Goal: Information Seeking & Learning: Learn about a topic

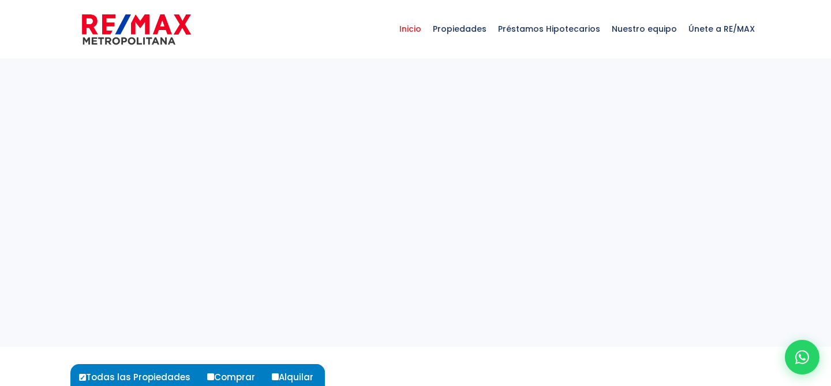
select select
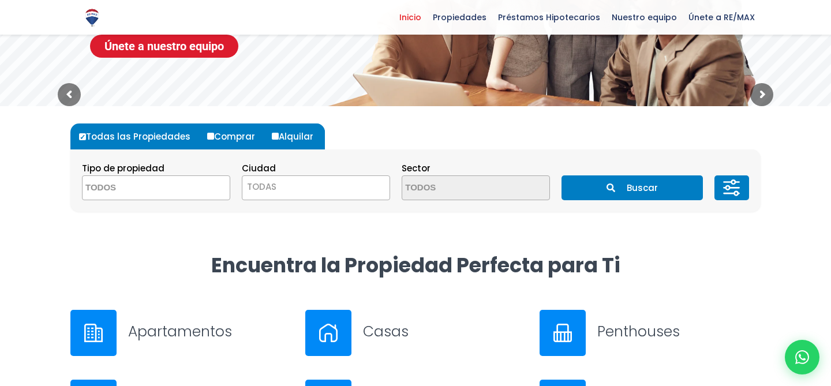
scroll to position [212, 0]
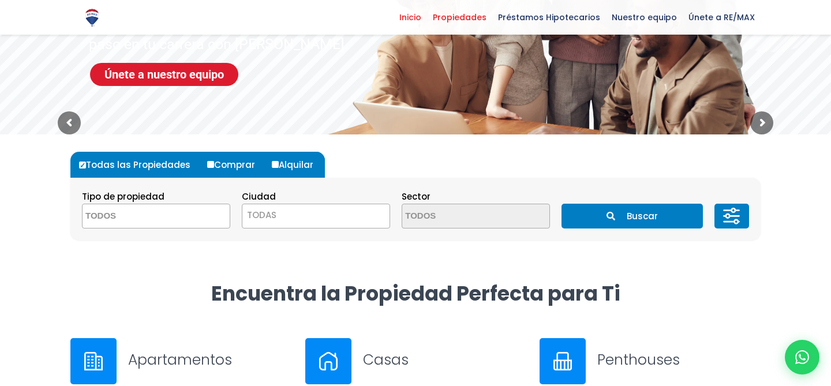
click at [463, 14] on span "Propiedades" at bounding box center [459, 17] width 65 height 17
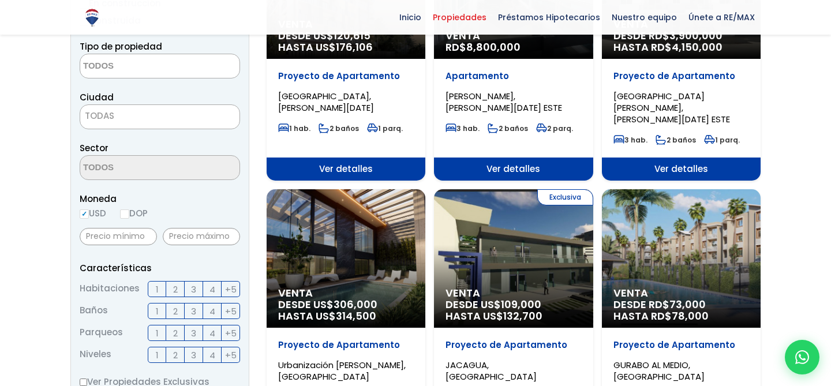
click at [185, 68] on span at bounding box center [160, 66] width 160 height 25
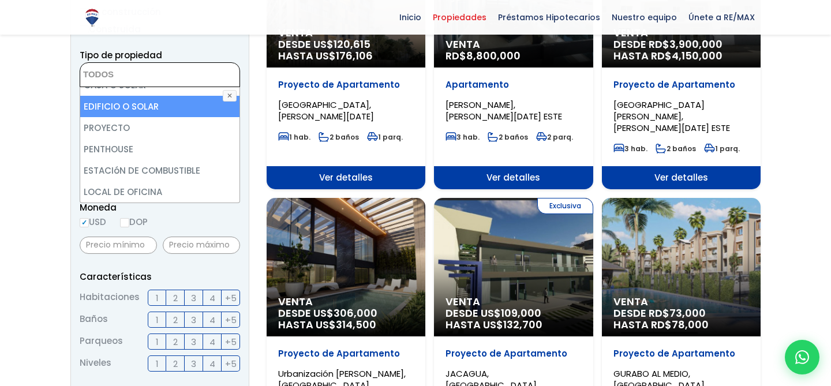
scroll to position [225, 0]
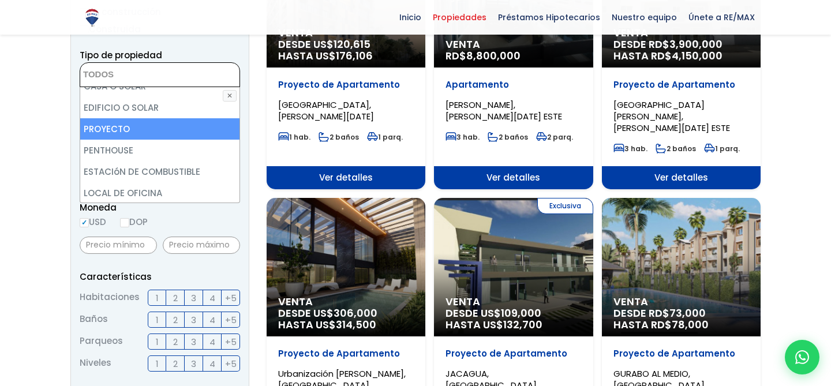
click at [183, 134] on li "PROYECTO" at bounding box center [159, 128] width 159 height 21
select select "project"
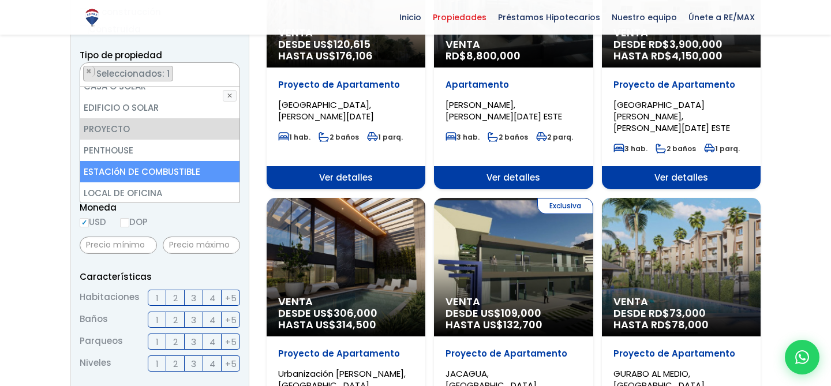
click at [246, 175] on aside "Filtros de búsqueda Comprar Alquilar En construcción Construida Tipo de propied…" at bounding box center [159, 321] width 179 height 785
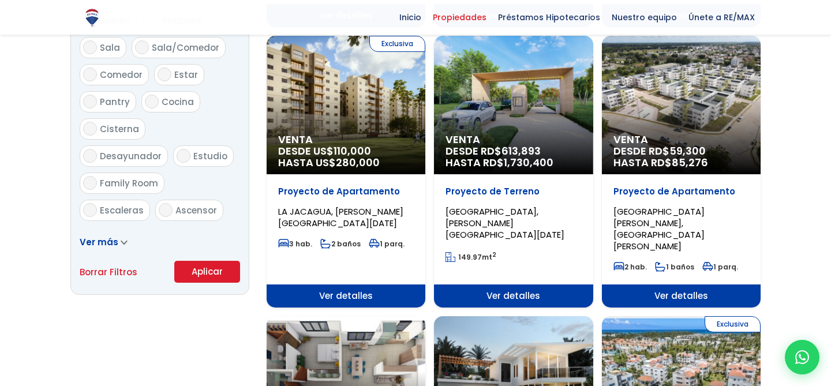
scroll to position [688, 0]
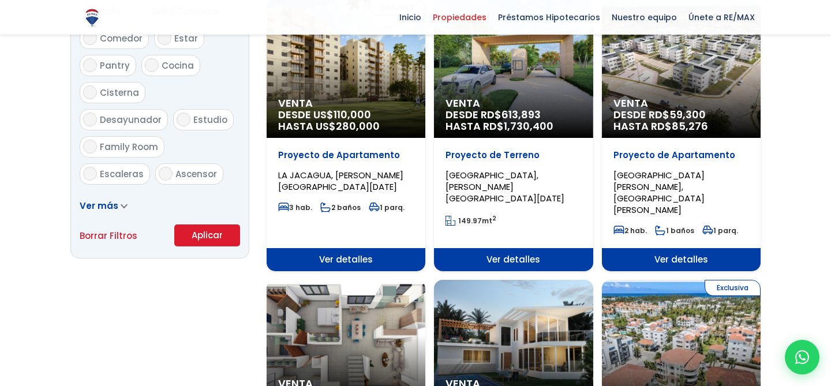
click at [212, 240] on button "Aplicar" at bounding box center [207, 235] width 66 height 22
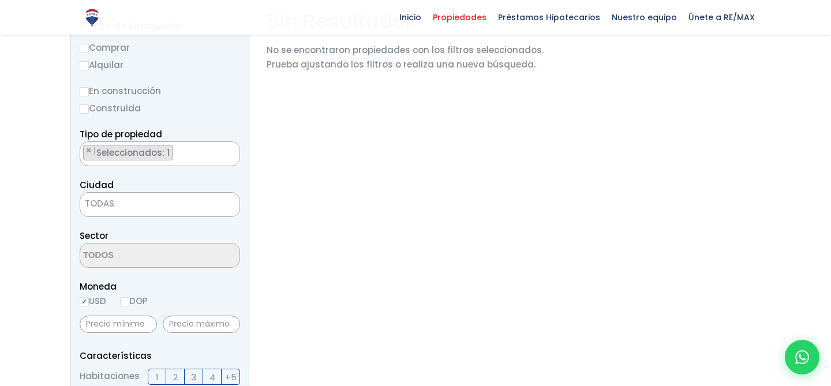
scroll to position [46, 0]
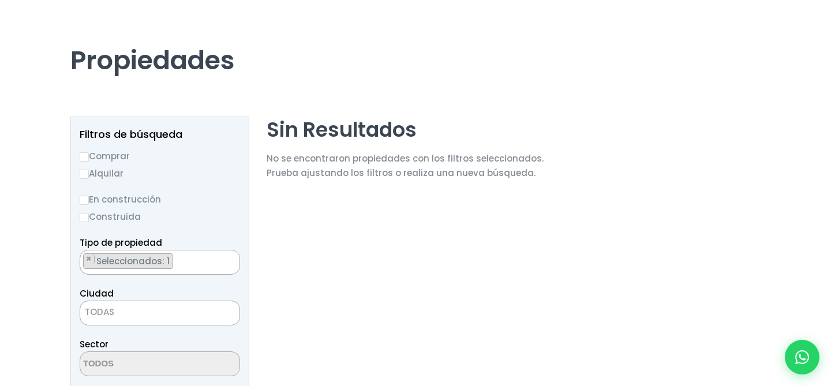
click at [203, 266] on ul "× Seleccionados: 1" at bounding box center [152, 262] width 145 height 25
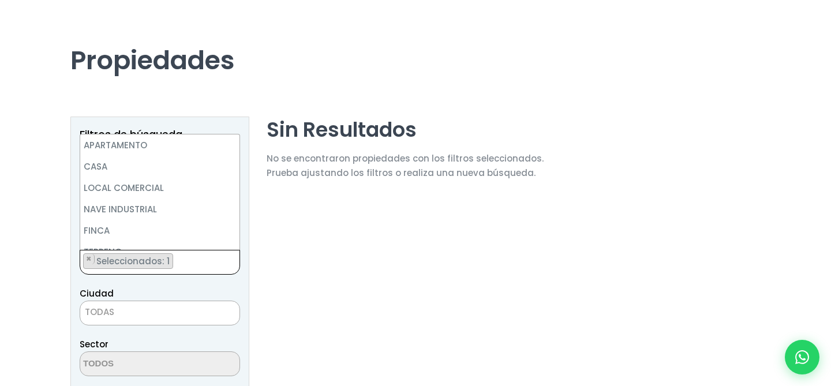
scroll to position [213, 0]
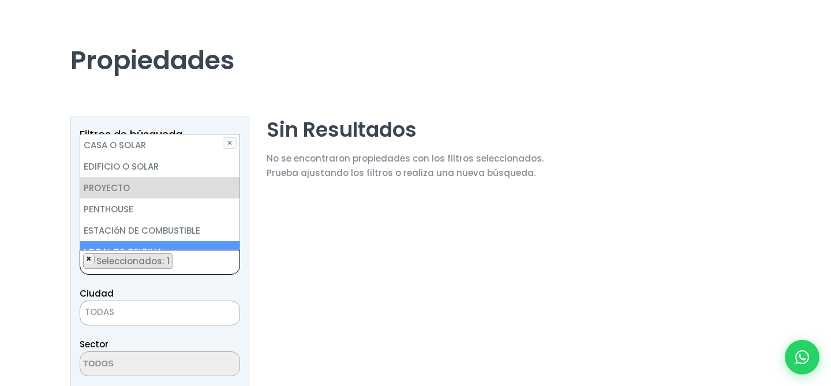
click at [90, 258] on span "×" at bounding box center [89, 259] width 6 height 10
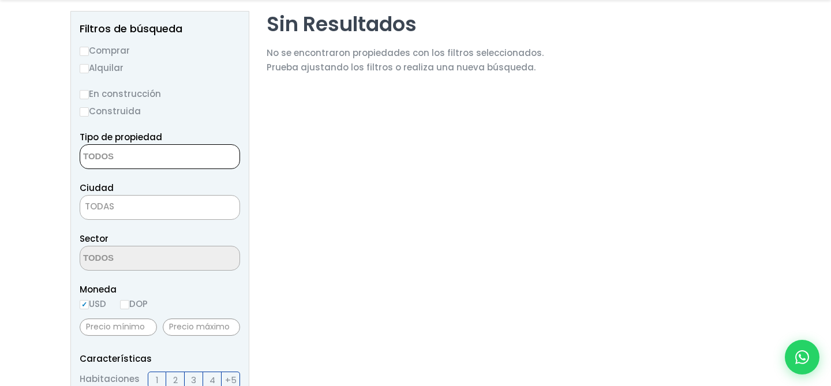
scroll to position [186, 0]
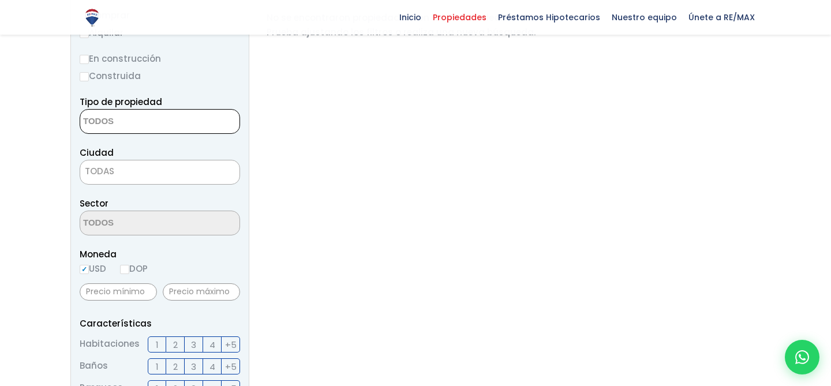
click at [114, 169] on span "TODAS" at bounding box center [159, 171] width 159 height 16
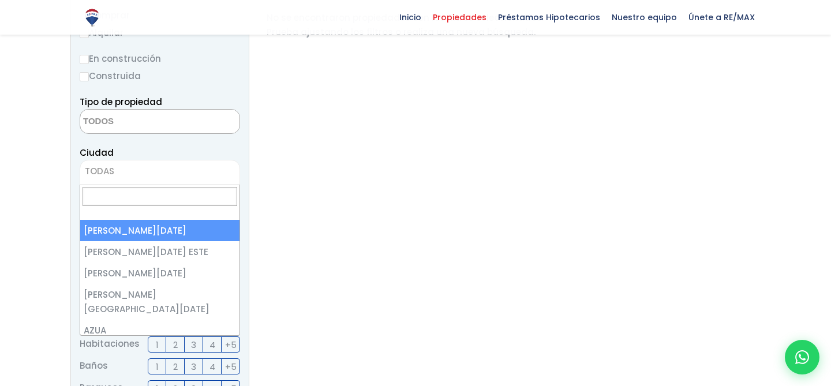
click at [133, 152] on div "Ciudad SANTO DOMINGO DE GUZMÁN SANTO DOMINGO ESTE SANTO DOMINGO OESTE SANTO DOM…" at bounding box center [160, 164] width 160 height 39
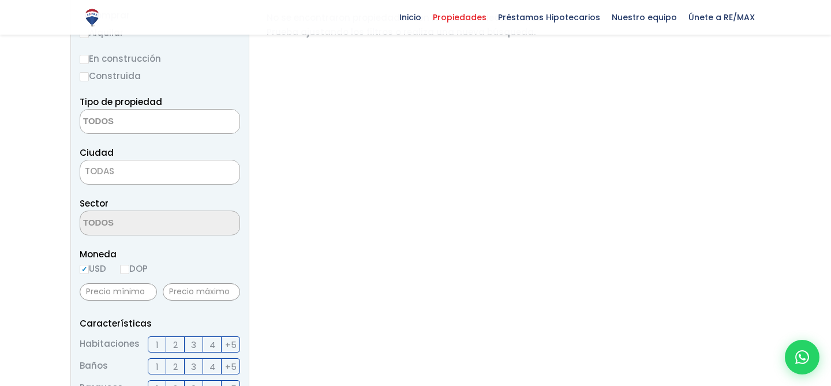
click at [125, 121] on textarea "Search" at bounding box center [136, 122] width 112 height 25
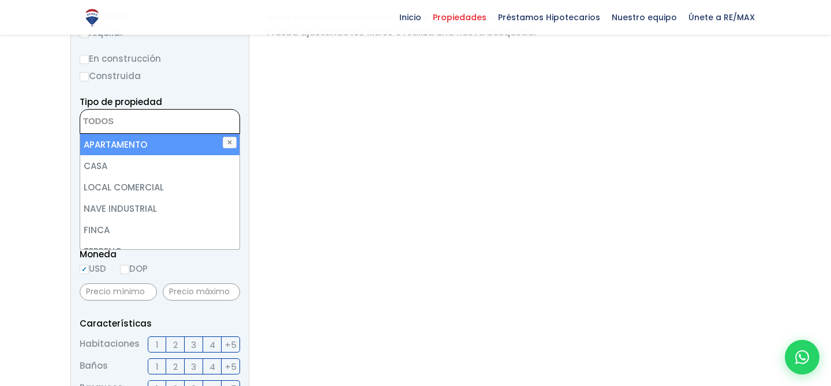
click at [132, 145] on li "APARTAMENTO" at bounding box center [159, 144] width 159 height 21
select select "apartment"
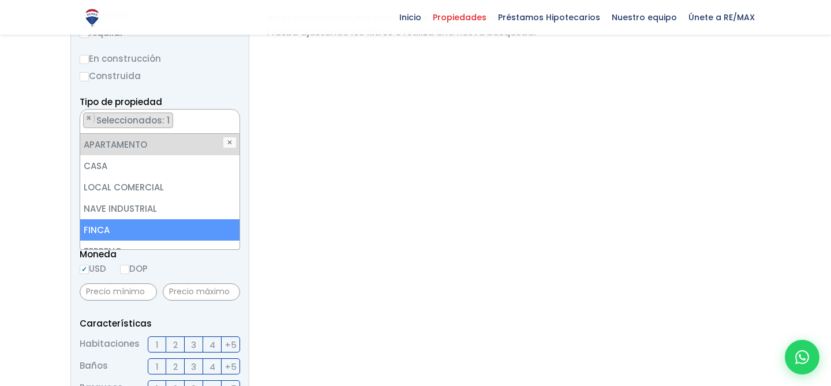
click at [240, 265] on aside "Filtros de búsqueda Comprar Alquilar En construcción Construida Tipo de propied…" at bounding box center [159, 368] width 179 height 785
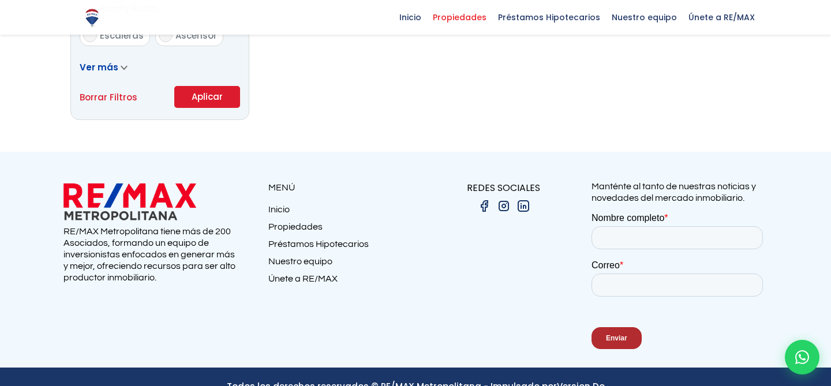
scroll to position [849, 0]
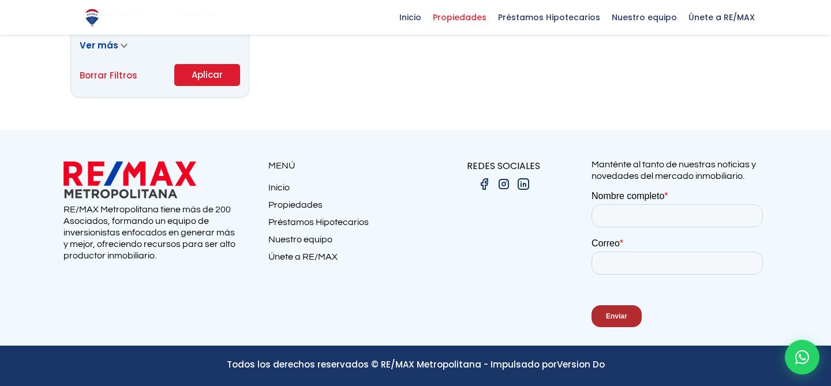
click at [209, 70] on button "Aplicar" at bounding box center [207, 75] width 66 height 22
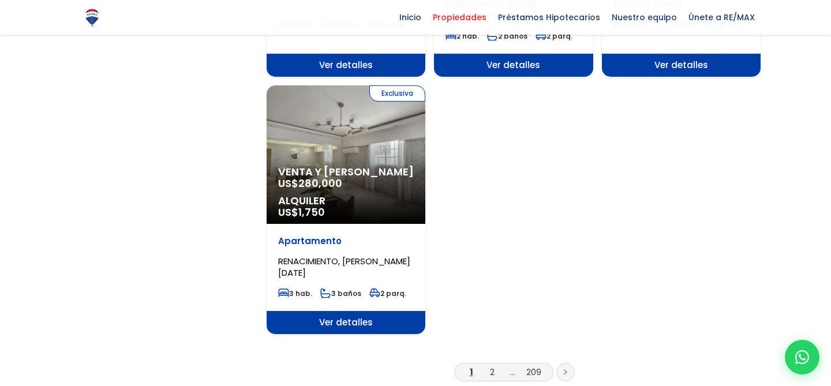
scroll to position [1428, 0]
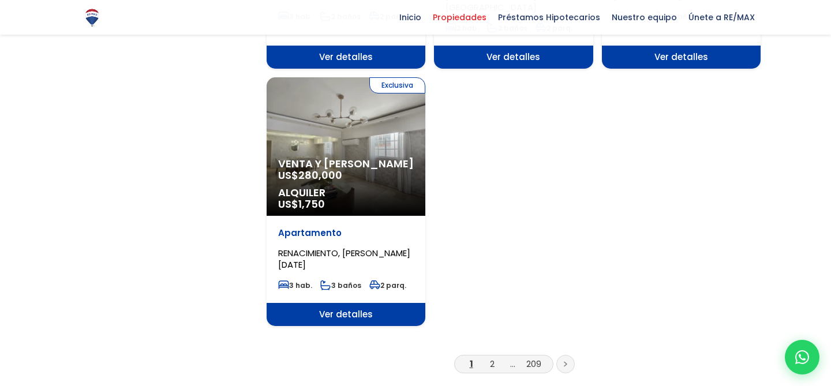
click at [487, 357] on li "2" at bounding box center [492, 364] width 18 height 14
click at [498, 357] on li "2" at bounding box center [492, 364] width 18 height 14
click at [488, 357] on li "2" at bounding box center [492, 364] width 18 height 14
click at [491, 358] on link "2" at bounding box center [492, 364] width 5 height 12
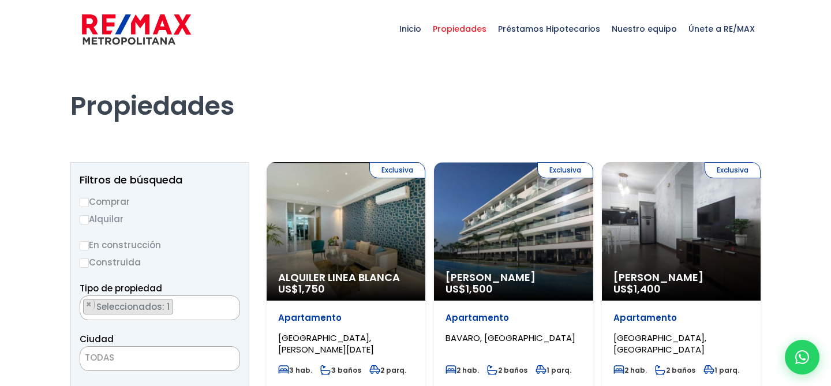
click at [480, 230] on div "Exclusiva Alquiler Amueblado US$ 1,500" at bounding box center [513, 231] width 159 height 138
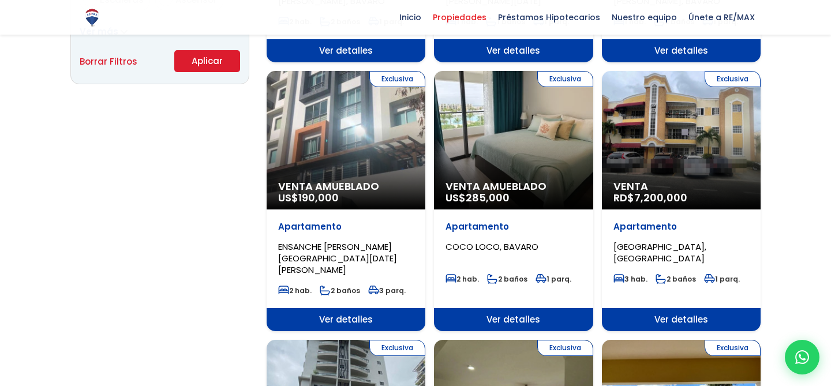
scroll to position [909, 0]
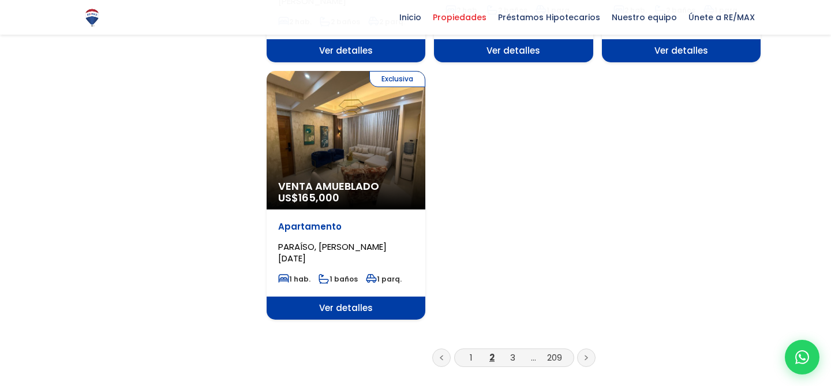
scroll to position [1401, 0]
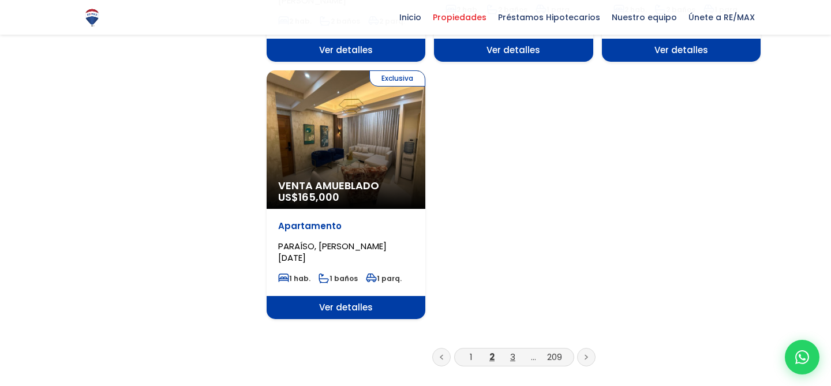
click at [513, 351] on link "3" at bounding box center [512, 357] width 5 height 12
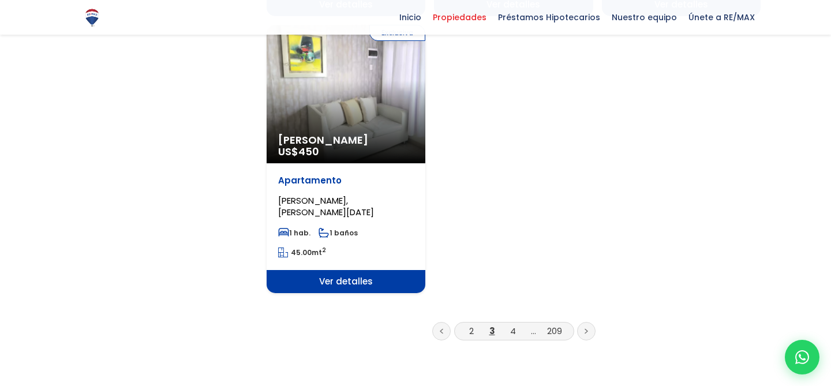
scroll to position [1510, 0]
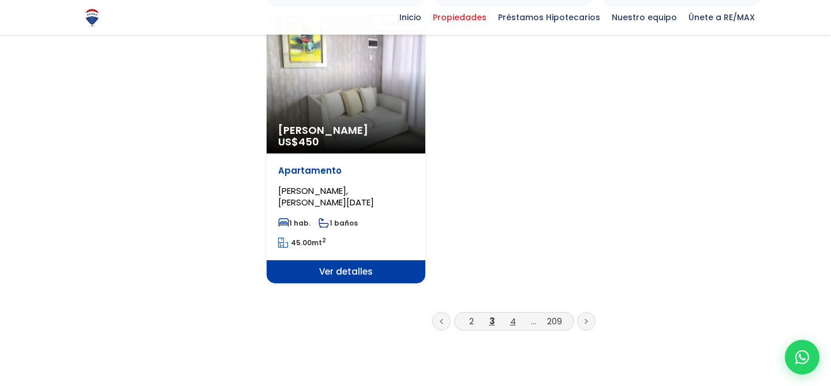
click at [512, 315] on link "4" at bounding box center [513, 321] width 6 height 12
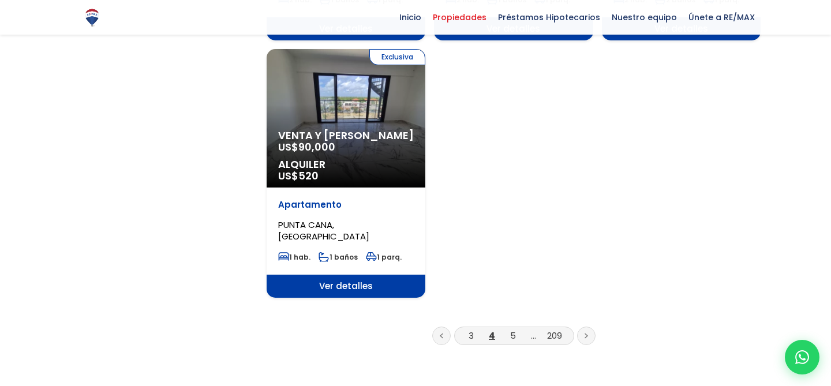
scroll to position [1446, 0]
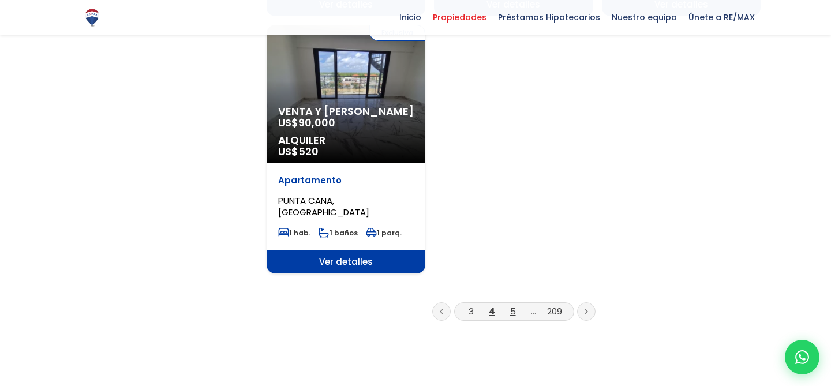
click at [513, 305] on link "5" at bounding box center [513, 311] width 6 height 12
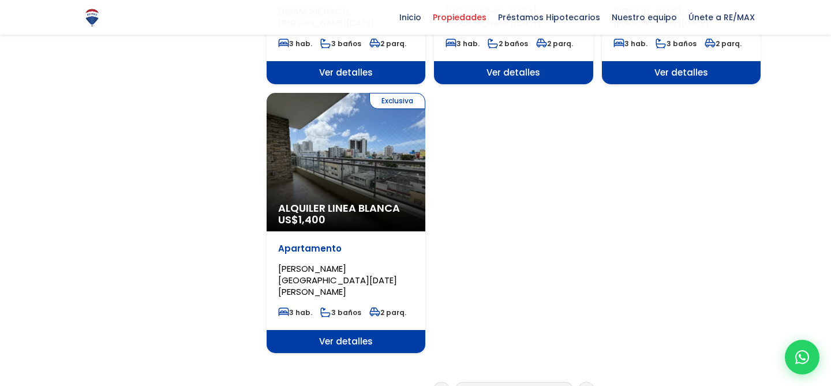
scroll to position [1395, 0]
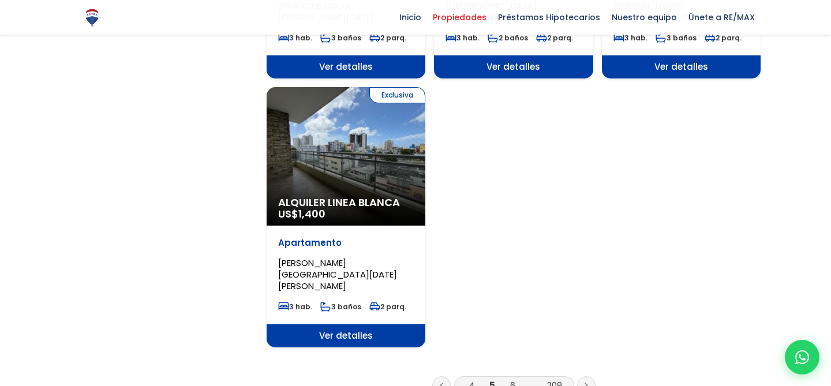
click at [507, 378] on li "6" at bounding box center [513, 385] width 18 height 14
click at [511, 379] on link "6" at bounding box center [512, 385] width 5 height 12
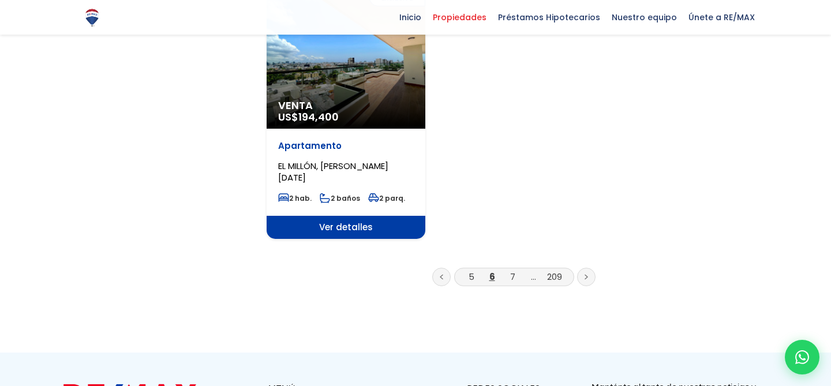
scroll to position [1518, 0]
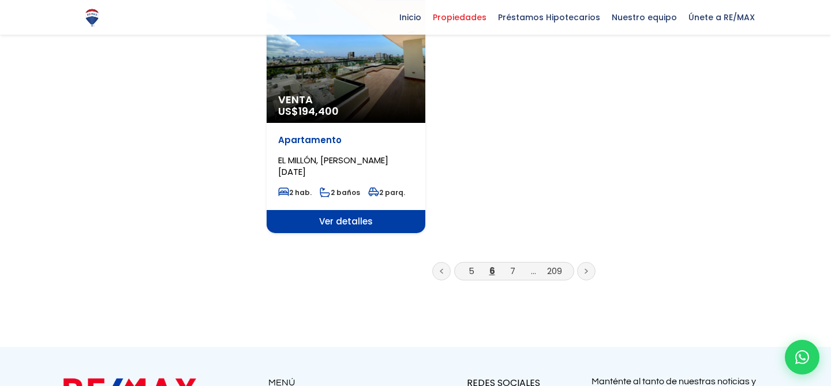
click at [515, 264] on li "7" at bounding box center [513, 271] width 18 height 14
click at [512, 265] on link "7" at bounding box center [512, 271] width 5 height 12
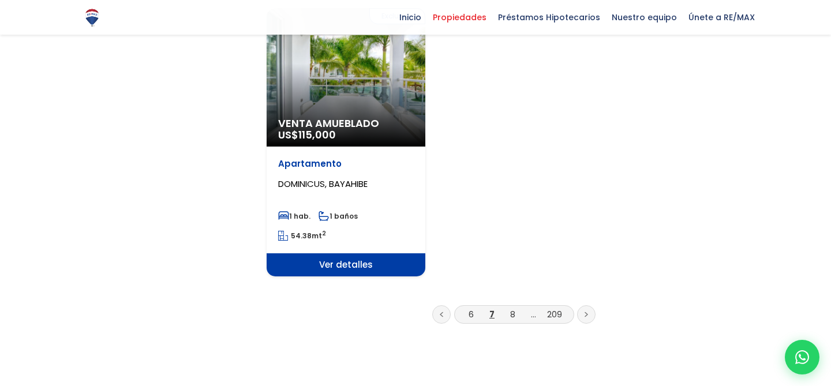
scroll to position [1501, 0]
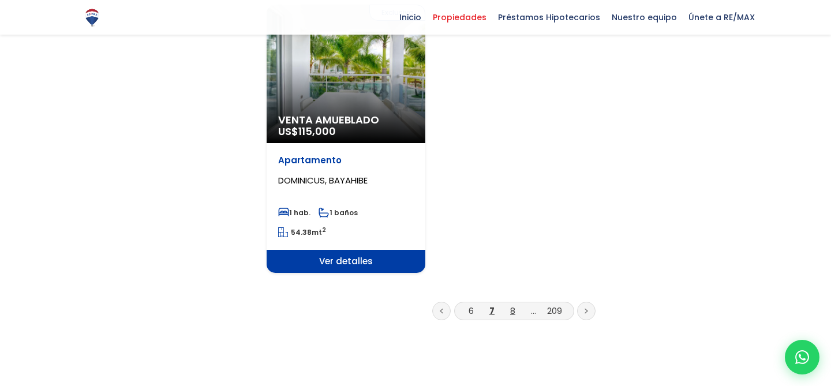
click at [512, 305] on link "8" at bounding box center [512, 311] width 5 height 12
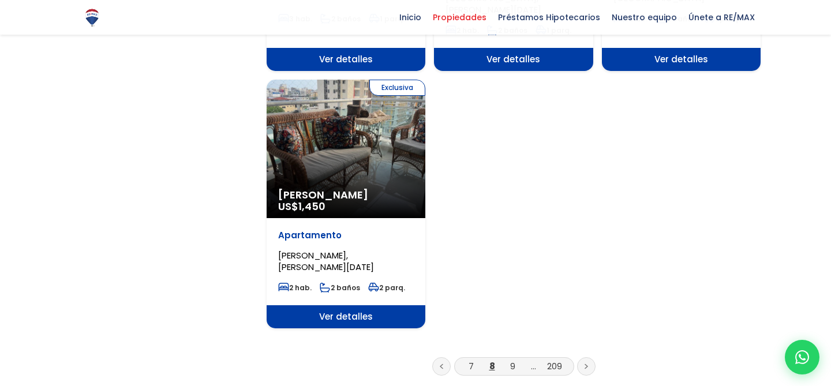
scroll to position [1442, 0]
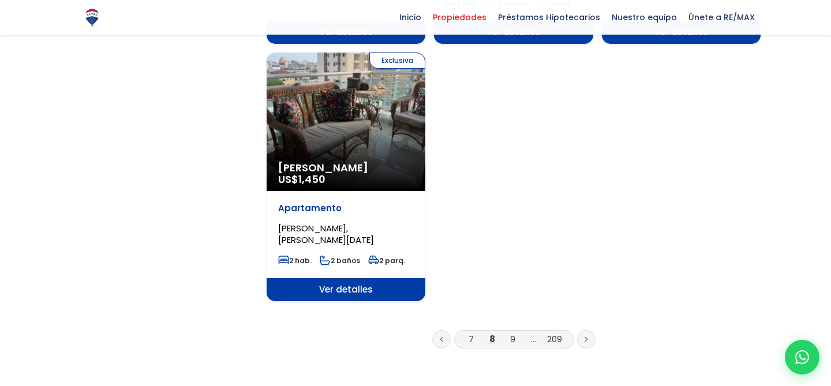
click at [515, 332] on li "9" at bounding box center [513, 339] width 18 height 14
click at [510, 333] on link "9" at bounding box center [512, 339] width 5 height 12
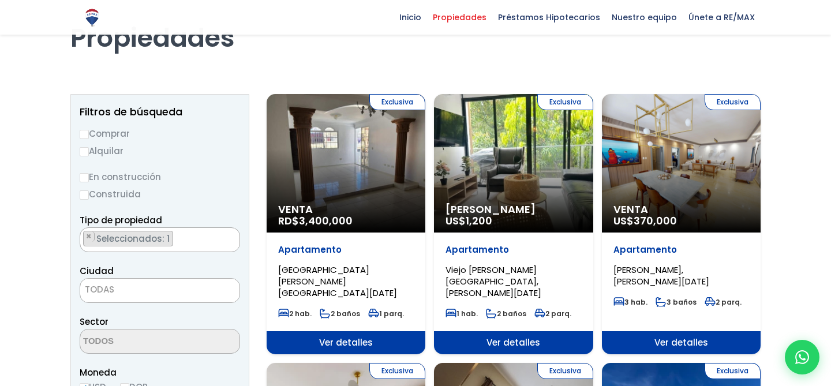
scroll to position [54, 0]
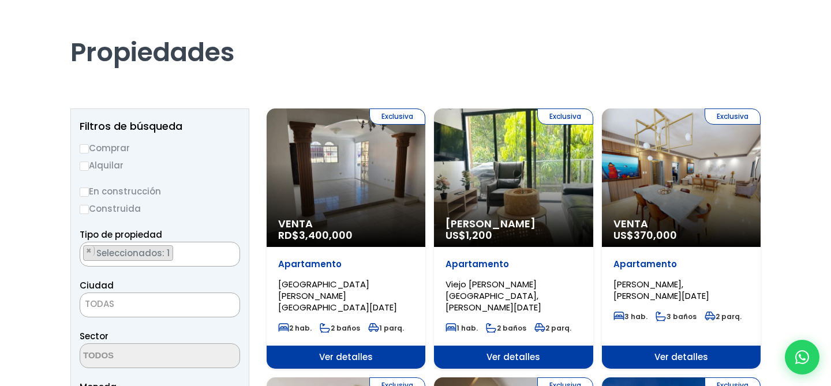
click at [82, 190] on input "En construcción" at bounding box center [84, 191] width 9 height 9
radio input "true"
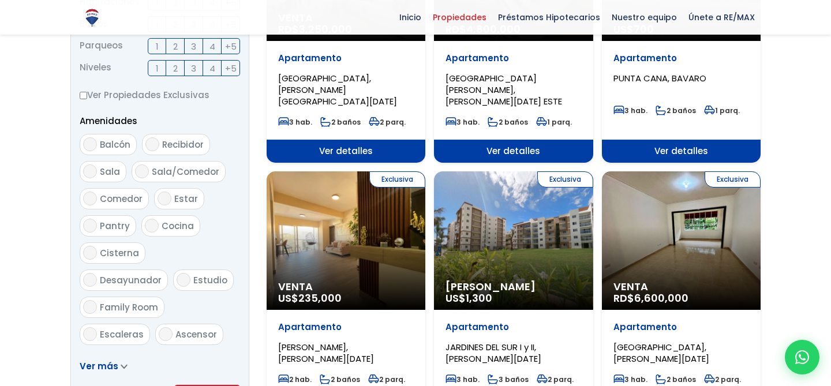
scroll to position [678, 0]
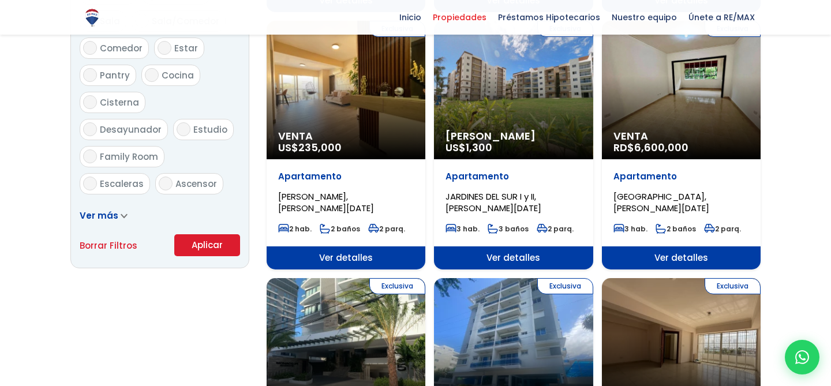
click at [186, 249] on button "Aplicar" at bounding box center [207, 245] width 66 height 22
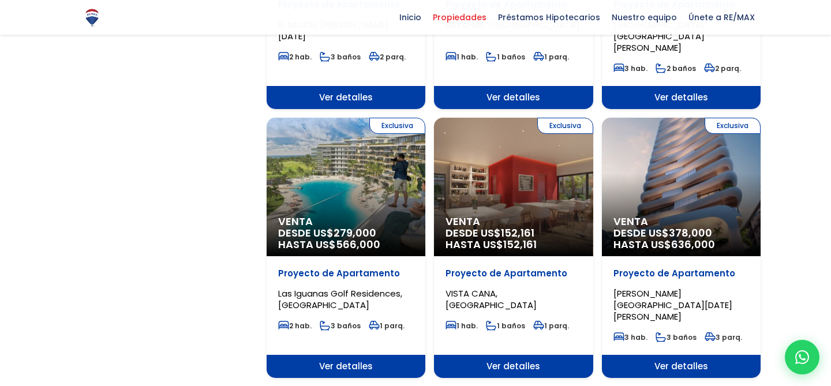
scroll to position [1393, 0]
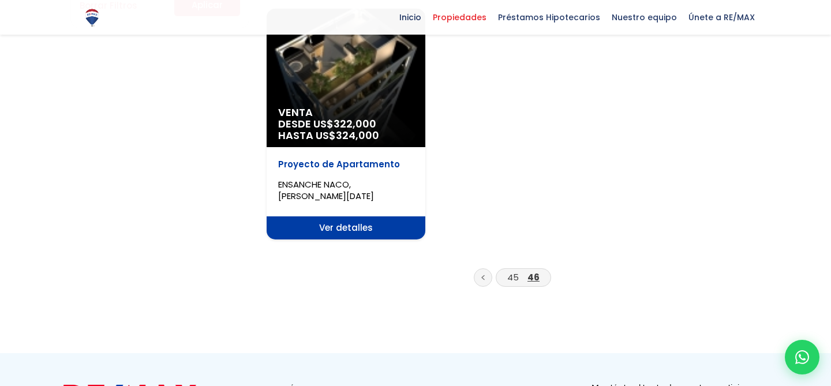
scroll to position [932, 0]
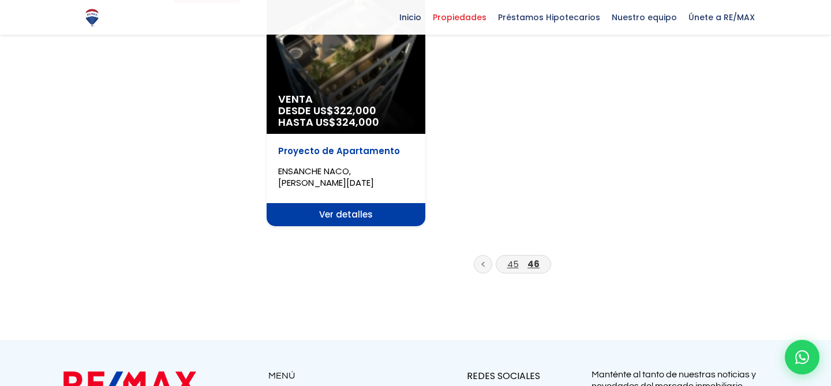
click at [514, 258] on link "45" at bounding box center [513, 264] width 12 height 12
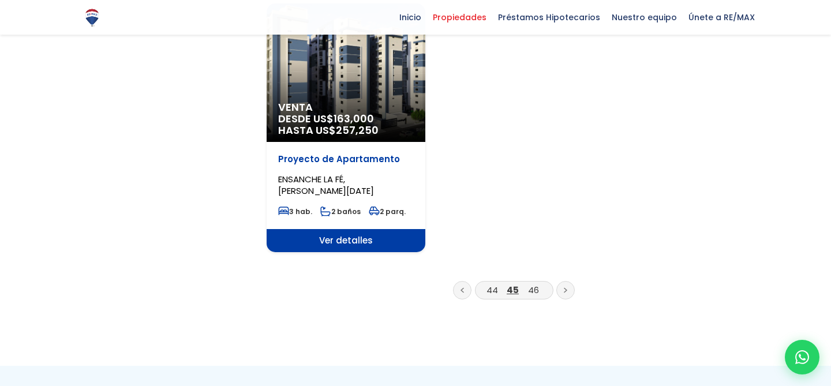
scroll to position [1495, 0]
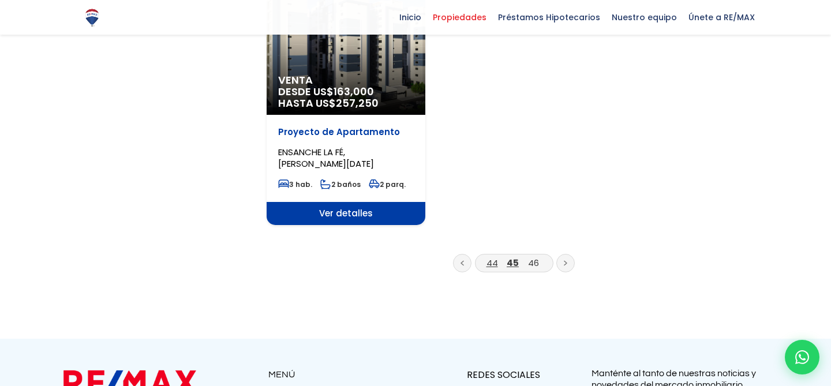
click at [495, 257] on link "44" at bounding box center [492, 263] width 12 height 12
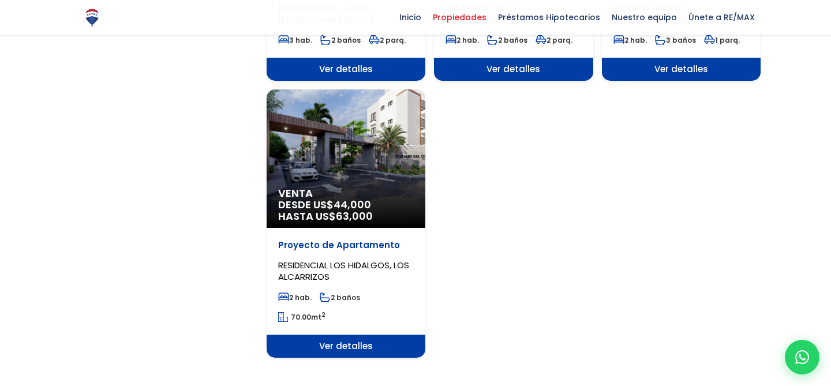
scroll to position [1395, 0]
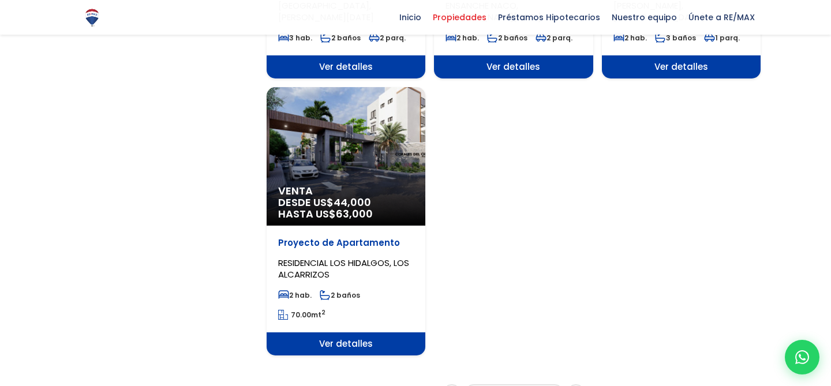
click at [481, 385] on link "43" at bounding box center [481, 393] width 11 height 12
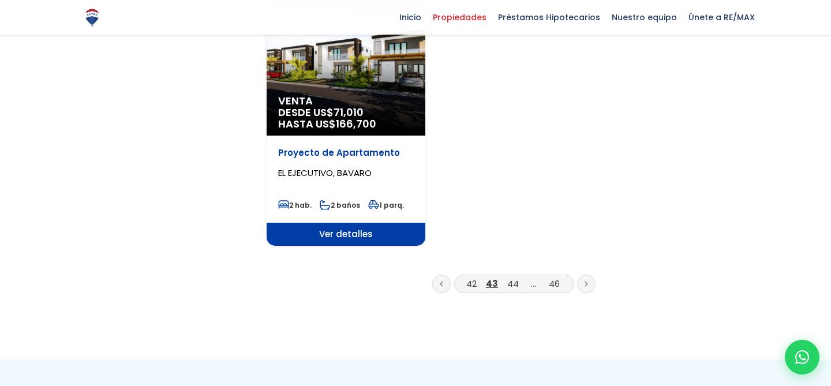
scroll to position [1464, 0]
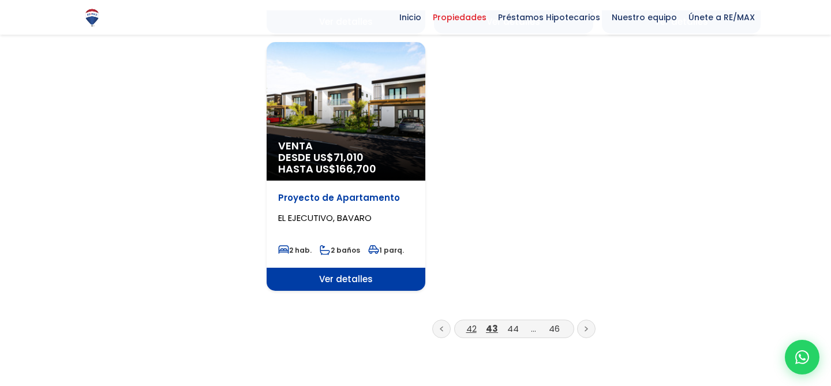
click at [471, 322] on link "42" at bounding box center [471, 328] width 10 height 12
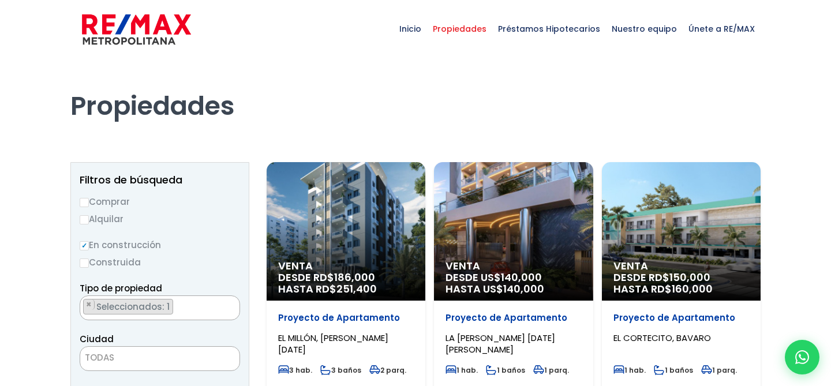
click at [163, 26] on img at bounding box center [136, 29] width 109 height 35
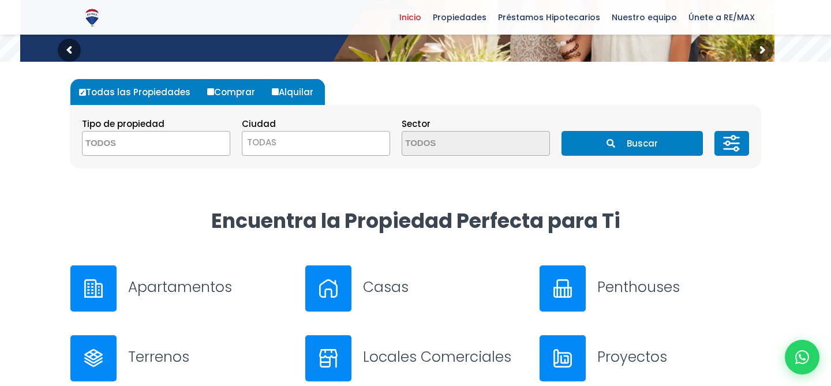
scroll to position [271, 0]
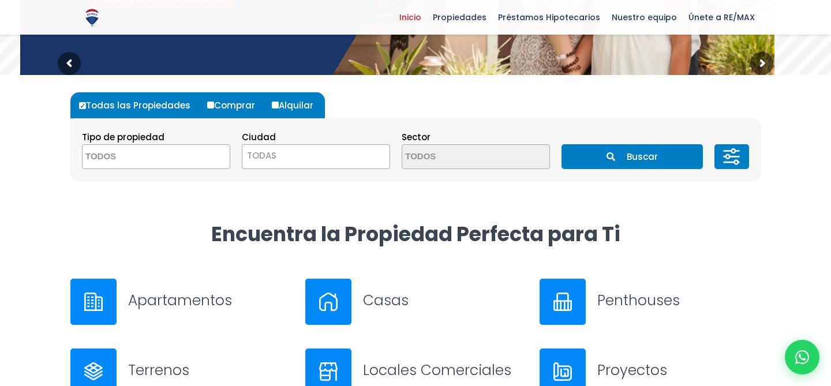
click at [205, 148] on span at bounding box center [156, 156] width 148 height 25
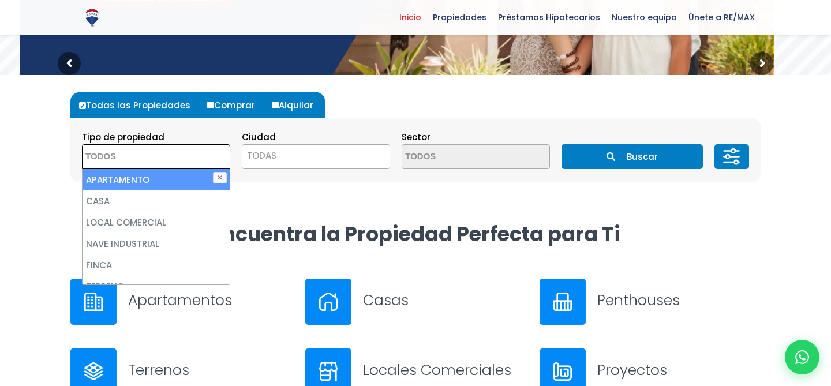
click at [269, 153] on span "TODAS" at bounding box center [261, 155] width 29 height 12
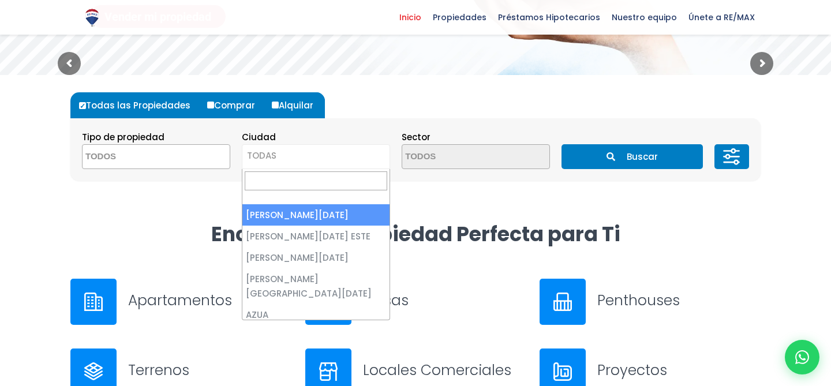
click at [179, 155] on textarea "Search" at bounding box center [138, 157] width 112 height 25
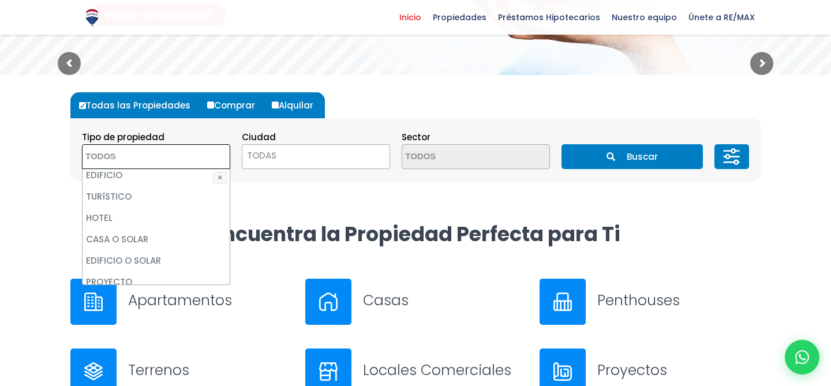
scroll to position [226, 0]
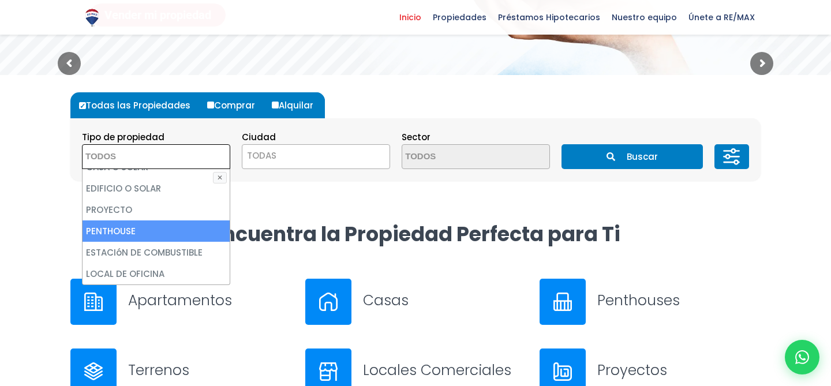
click at [141, 229] on li "PENTHOUSE" at bounding box center [155, 230] width 147 height 21
select select "penthouse"
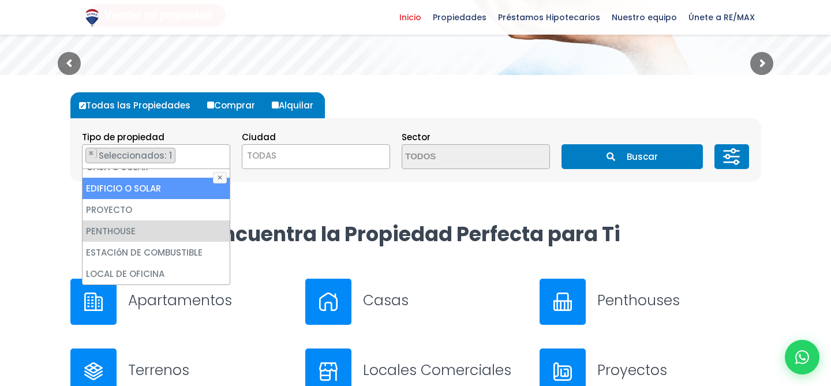
click at [308, 181] on div "Todas las Propiedades Comprar Alquilar Tipo de propiedad APARTAMENTO CASA LOCAL…" at bounding box center [415, 136] width 690 height 123
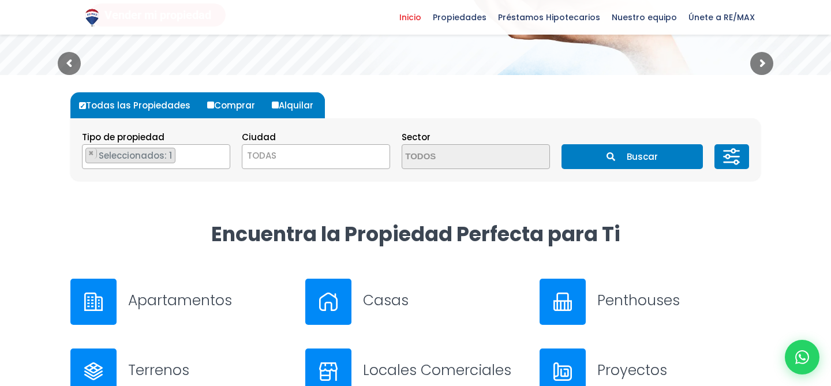
click at [604, 151] on button "Buscar" at bounding box center [631, 156] width 141 height 25
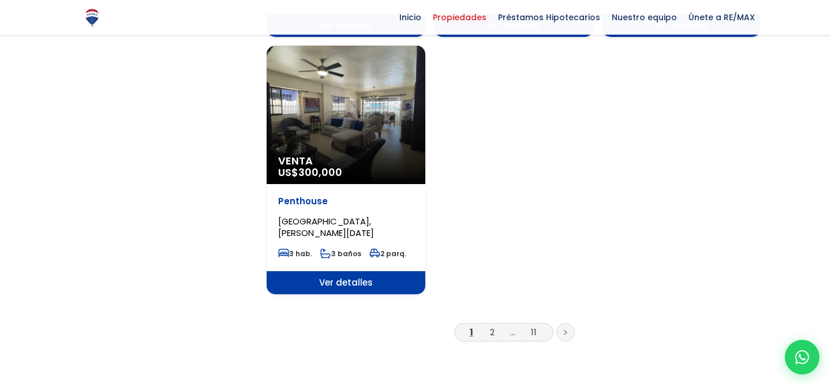
scroll to position [1516, 0]
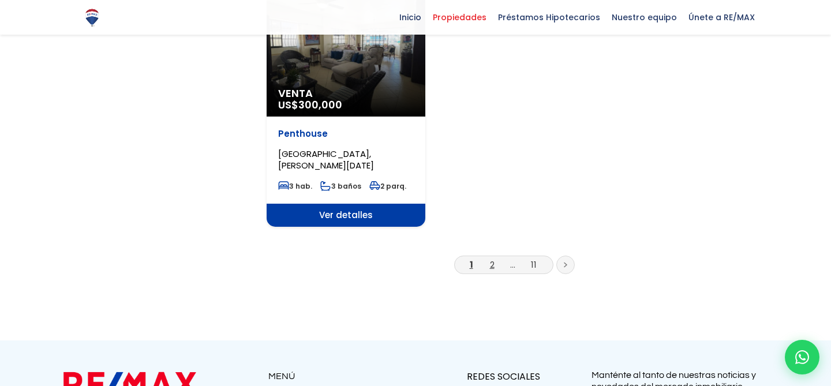
click at [490, 258] on link "2" at bounding box center [492, 264] width 5 height 12
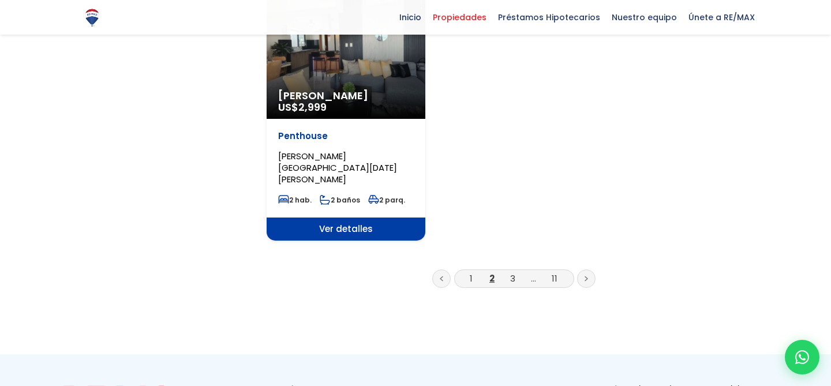
scroll to position [1504, 0]
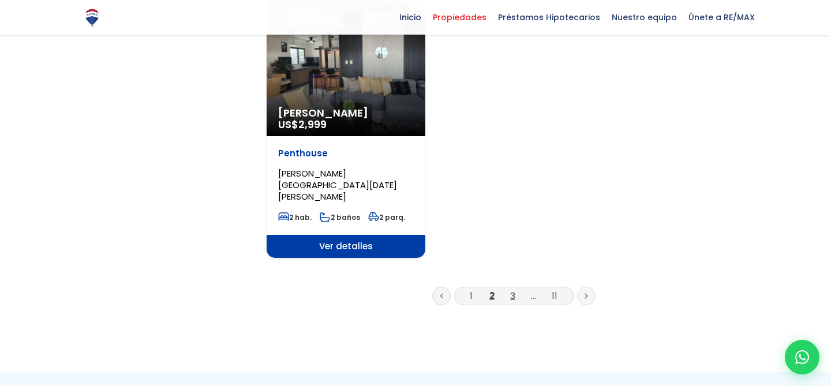
click at [513, 290] on link "3" at bounding box center [512, 296] width 5 height 12
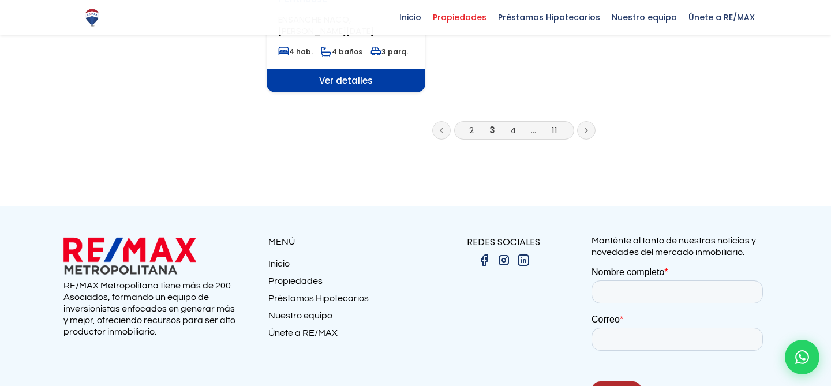
scroll to position [1511, 0]
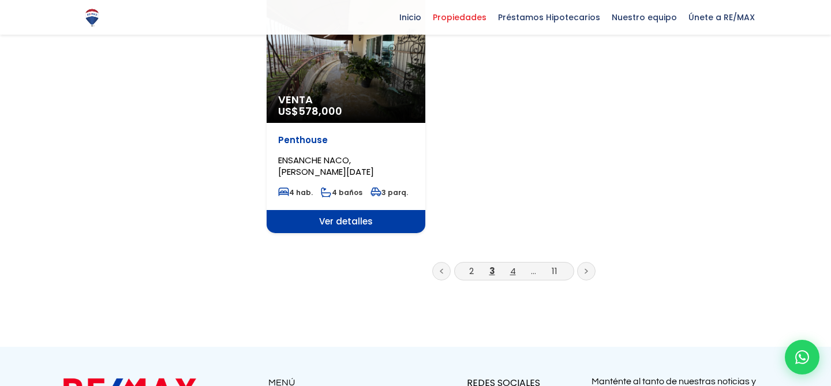
click at [515, 265] on link "4" at bounding box center [513, 271] width 6 height 12
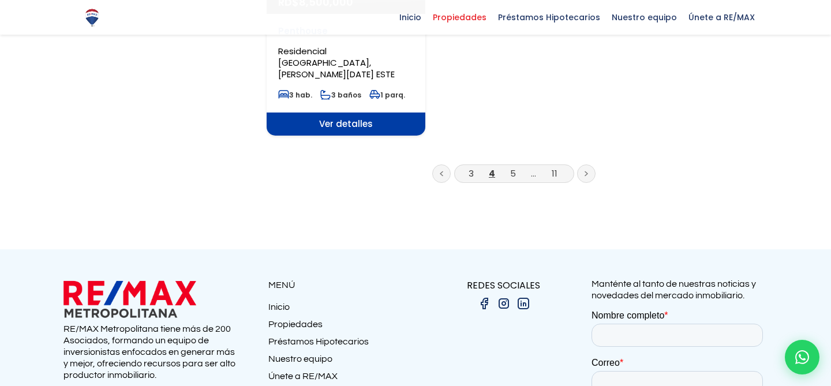
scroll to position [1573, 0]
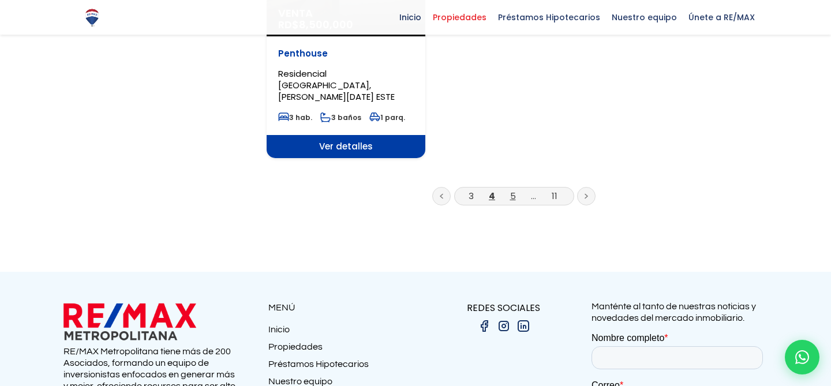
click at [514, 190] on link "5" at bounding box center [513, 196] width 6 height 12
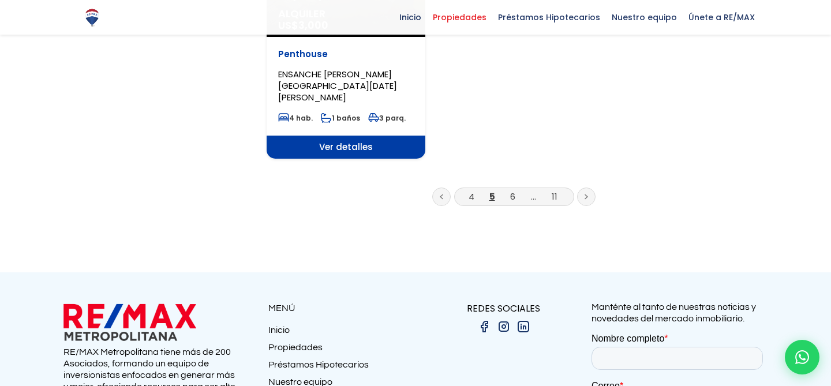
scroll to position [1662, 0]
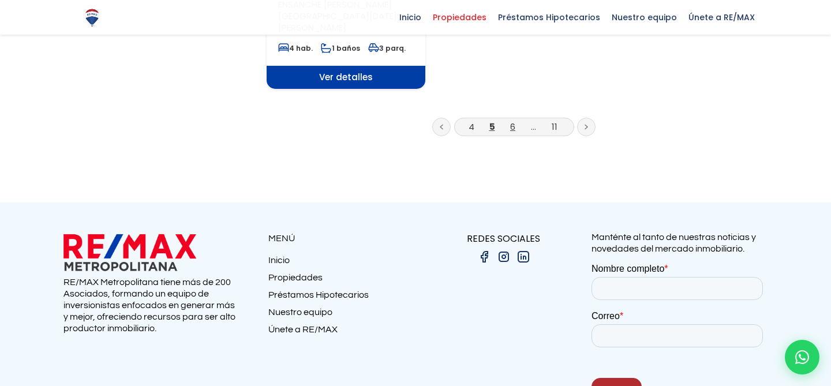
click at [510, 121] on link "6" at bounding box center [512, 127] width 5 height 12
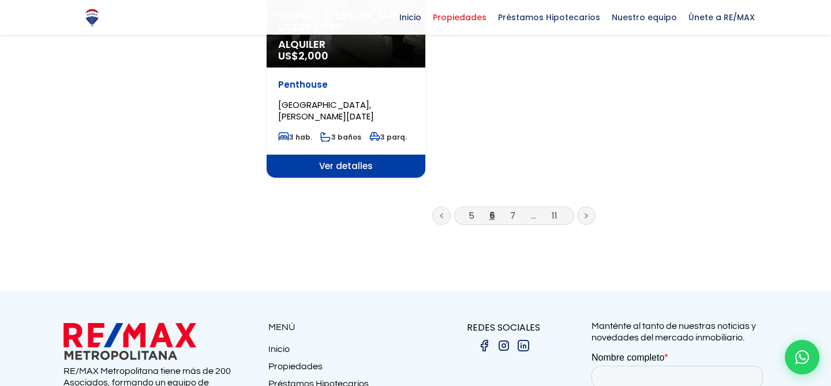
scroll to position [1618, 0]
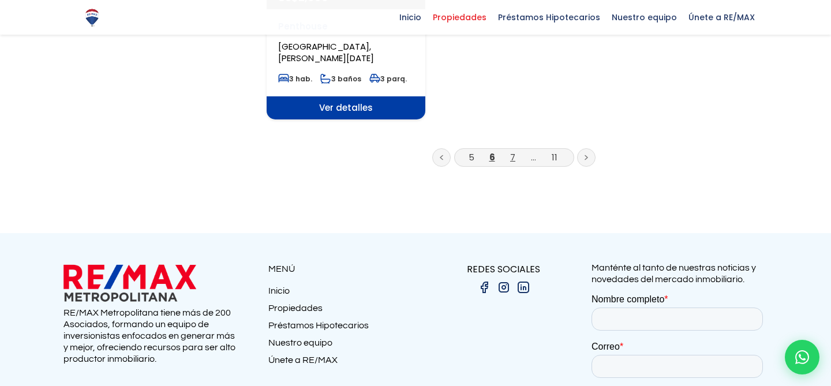
click at [512, 151] on link "7" at bounding box center [512, 157] width 5 height 12
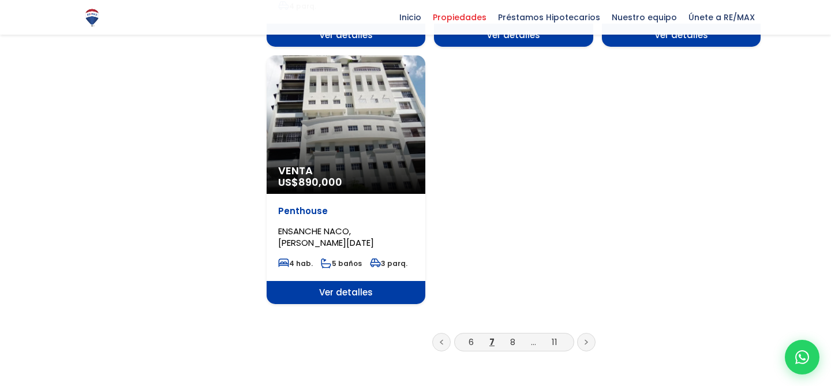
scroll to position [1489, 0]
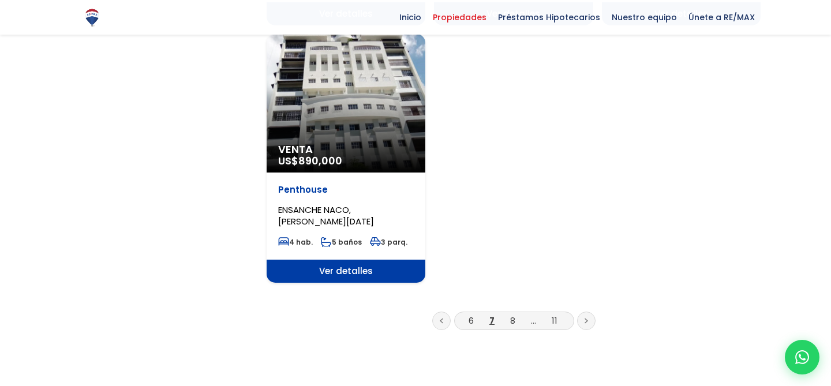
click at [513, 314] on link "8" at bounding box center [512, 320] width 5 height 12
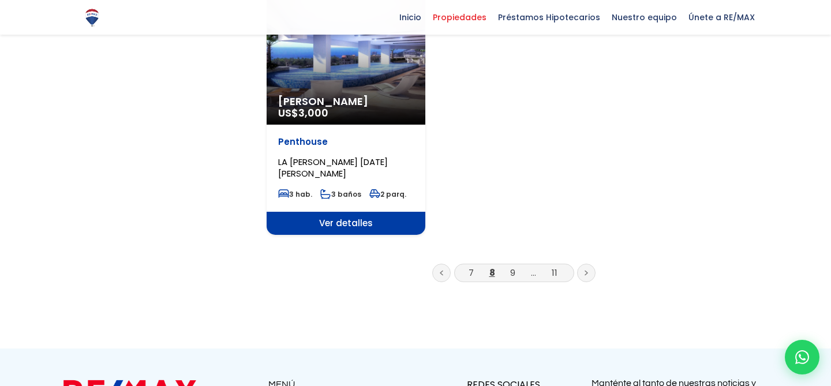
scroll to position [1521, 0]
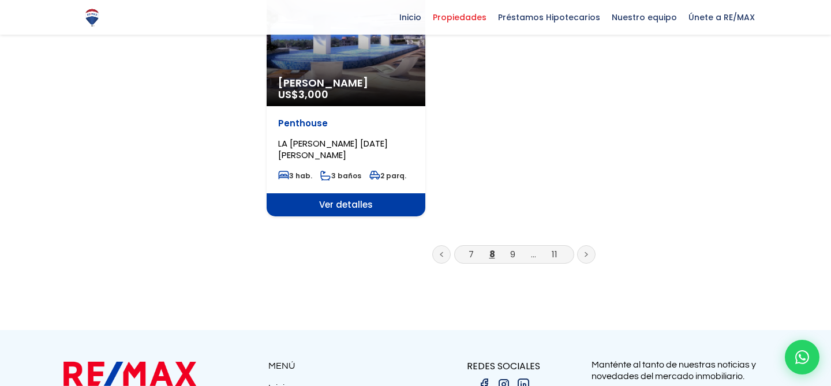
click at [515, 247] on li "9" at bounding box center [513, 254] width 18 height 14
click at [514, 248] on link "9" at bounding box center [512, 254] width 5 height 12
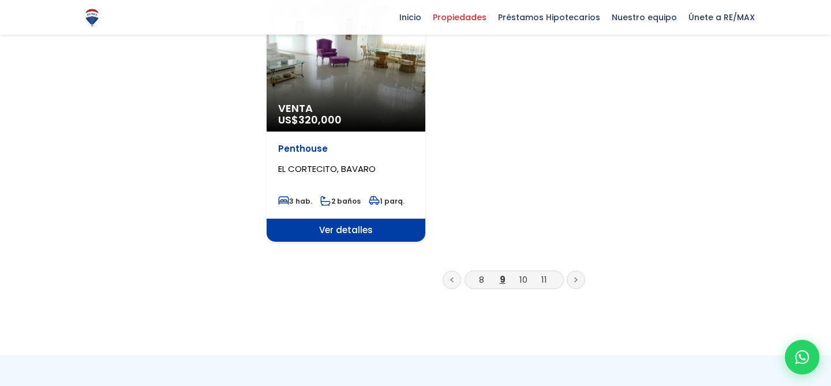
scroll to position [1599, 0]
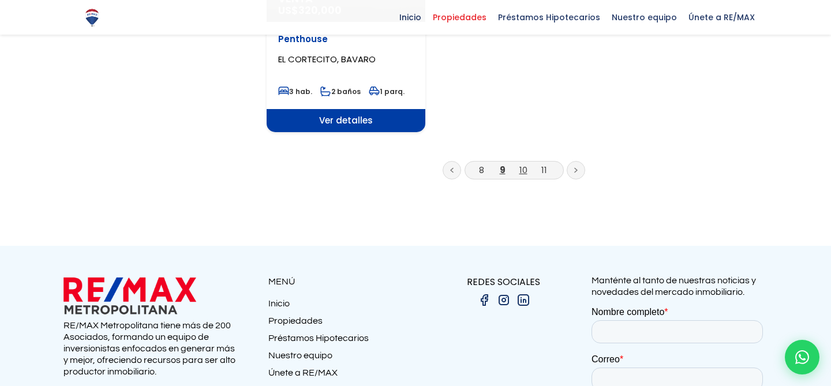
click at [520, 164] on link "10" at bounding box center [523, 170] width 8 height 12
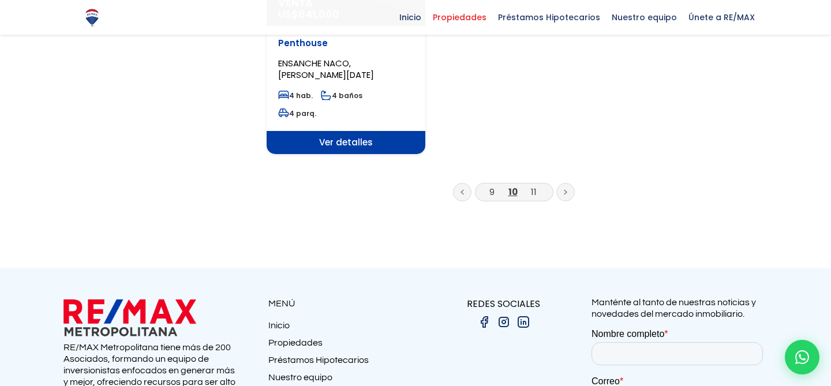
scroll to position [1484, 0]
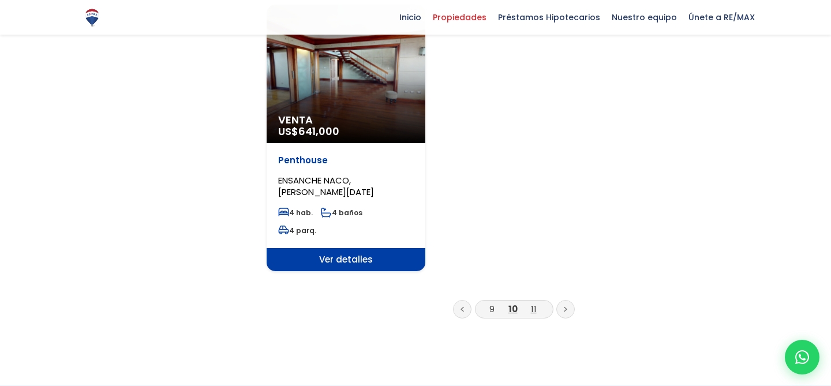
click at [532, 303] on link "11" at bounding box center [534, 309] width 6 height 12
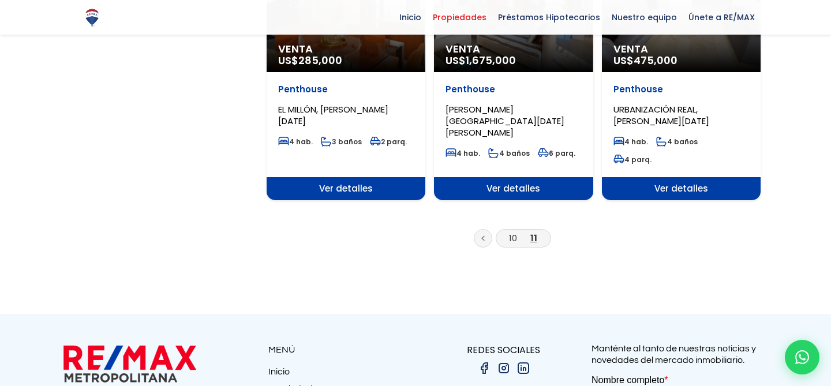
scroll to position [1020, 0]
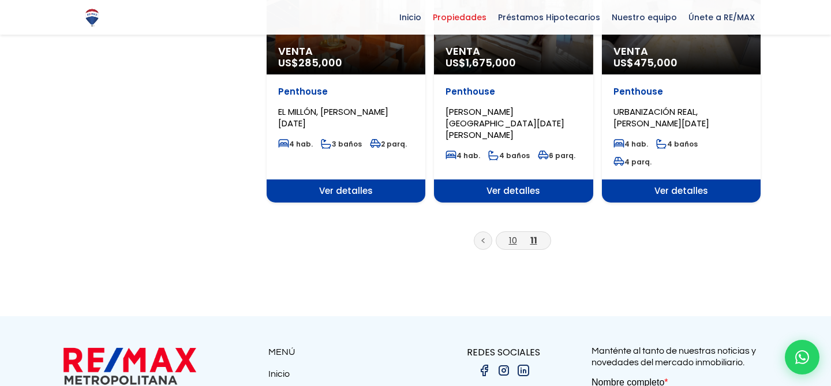
click at [513, 234] on link "10" at bounding box center [513, 240] width 8 height 12
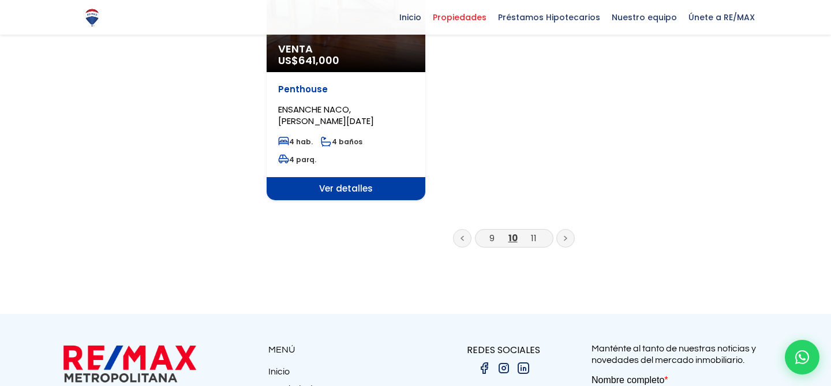
scroll to position [1542, 0]
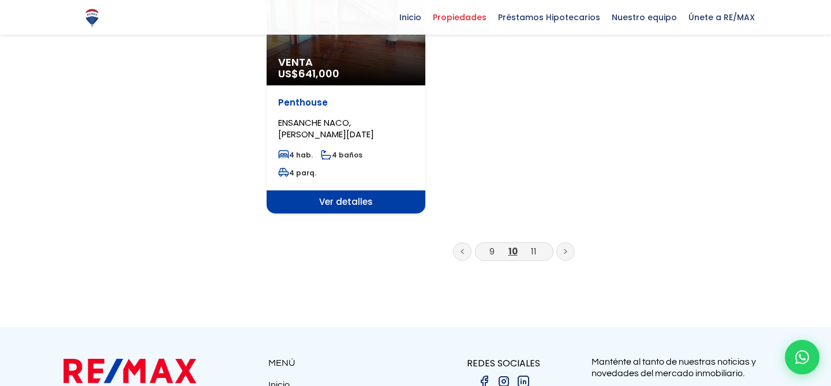
click at [496, 244] on li "9" at bounding box center [492, 251] width 18 height 14
click at [495, 244] on li "9" at bounding box center [492, 251] width 18 height 14
click at [493, 245] on link "9" at bounding box center [491, 251] width 5 height 12
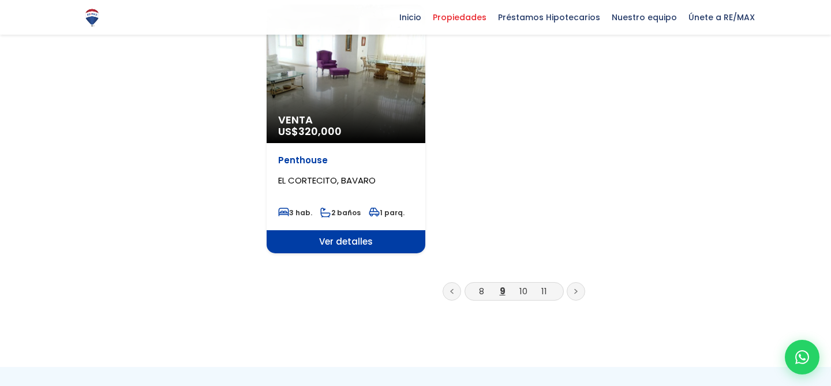
scroll to position [1480, 0]
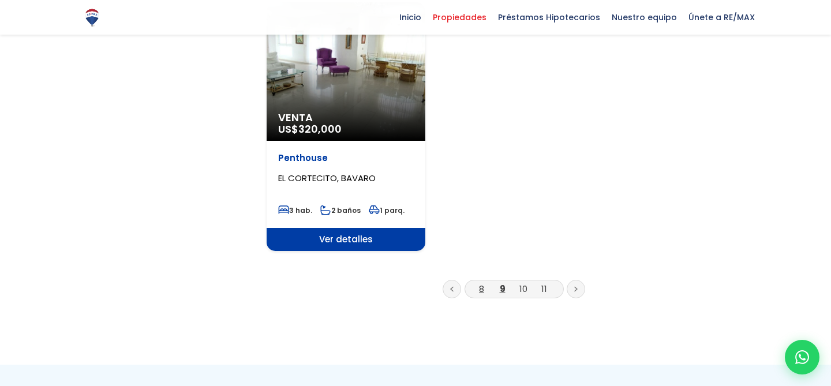
click at [483, 283] on link "8" at bounding box center [481, 289] width 5 height 12
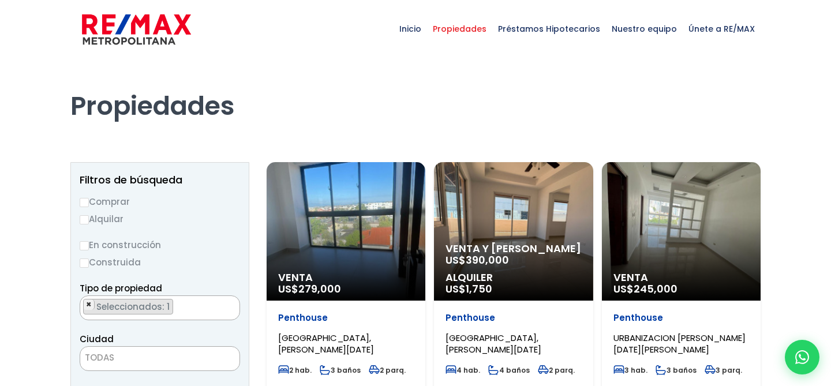
click at [89, 303] on span "×" at bounding box center [89, 304] width 6 height 10
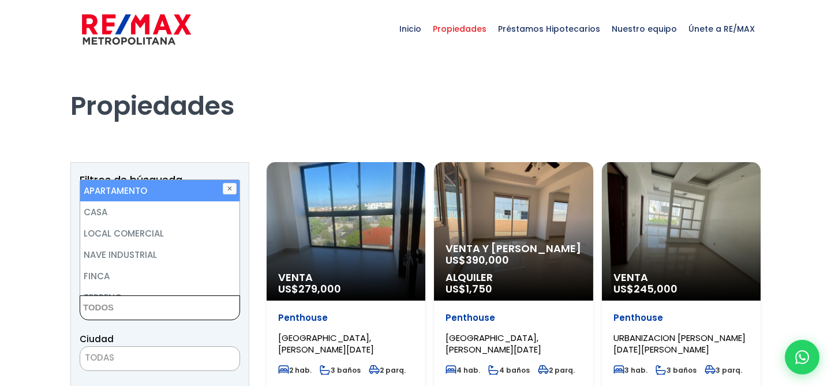
click at [89, 303] on textarea "Search" at bounding box center [136, 308] width 112 height 25
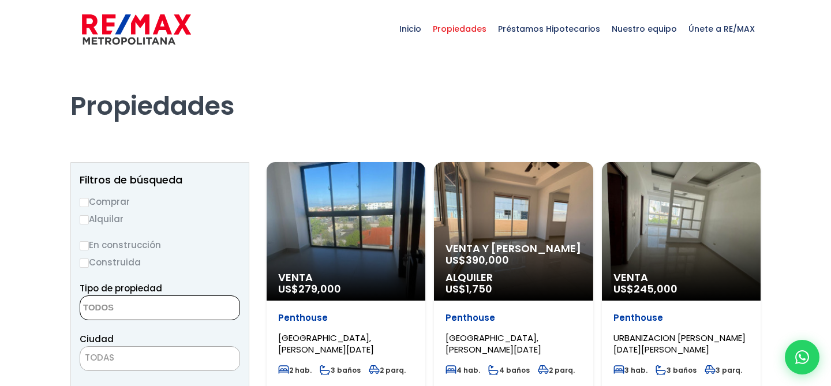
click at [108, 312] on textarea "Search" at bounding box center [136, 308] width 112 height 25
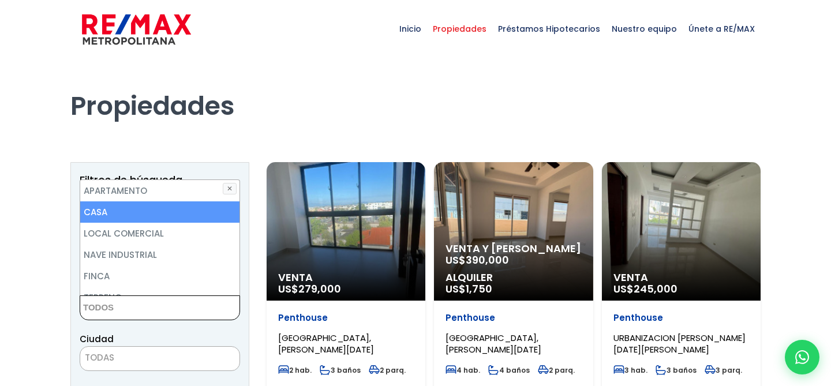
click at [140, 210] on li "CASA" at bounding box center [159, 211] width 159 height 21
select select "house"
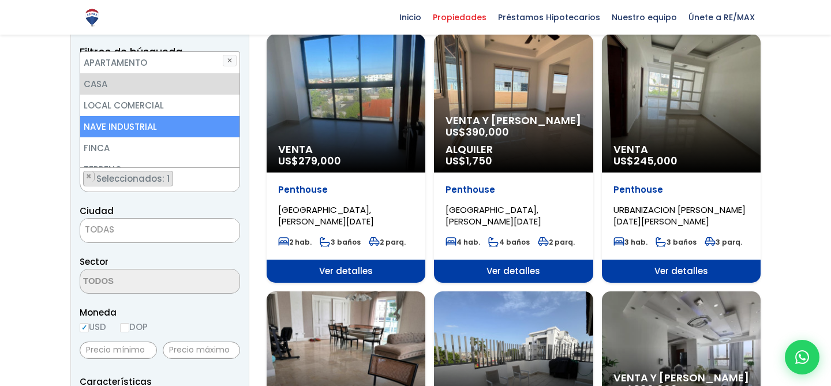
scroll to position [128, 0]
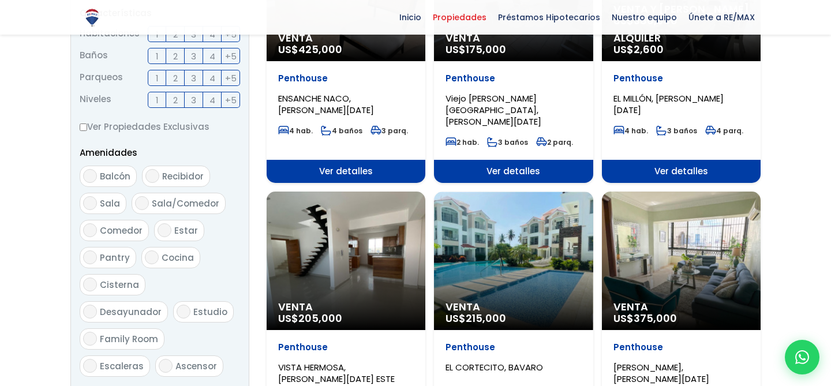
click at [223, 240] on ul "Balcón Recibidor Sala Sala/Comedor Comedor Estar Pantry Cocina" at bounding box center [160, 272] width 160 height 213
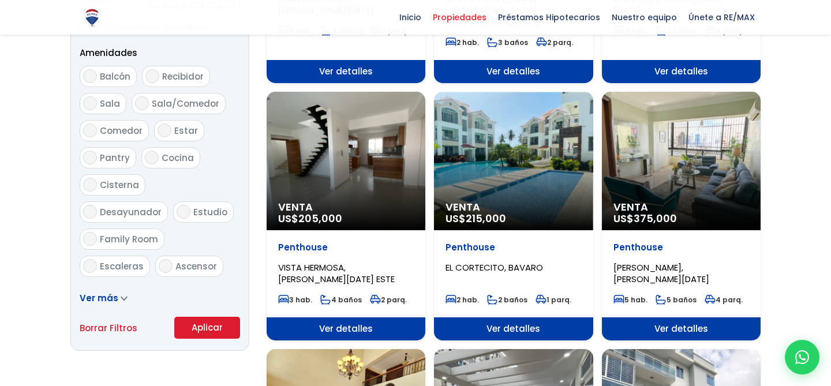
scroll to position [625, 0]
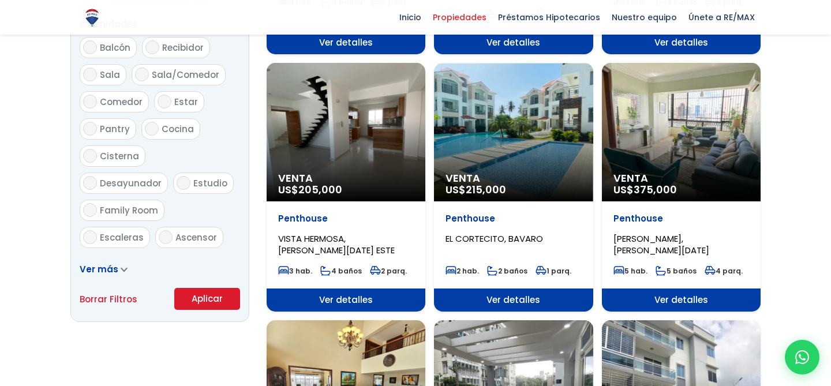
click at [214, 294] on button "Aplicar" at bounding box center [207, 299] width 66 height 22
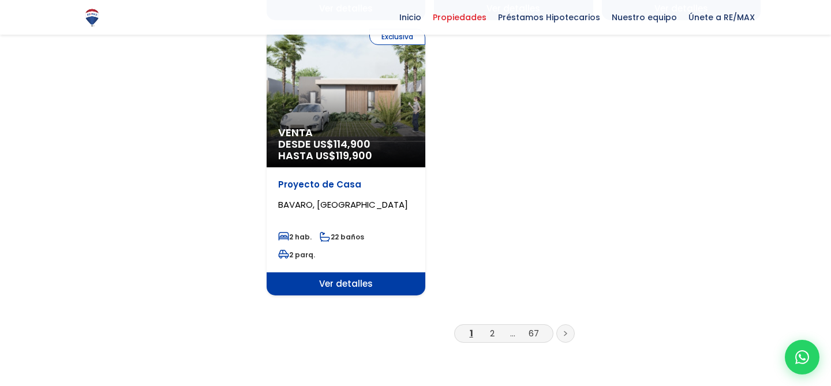
scroll to position [1517, 0]
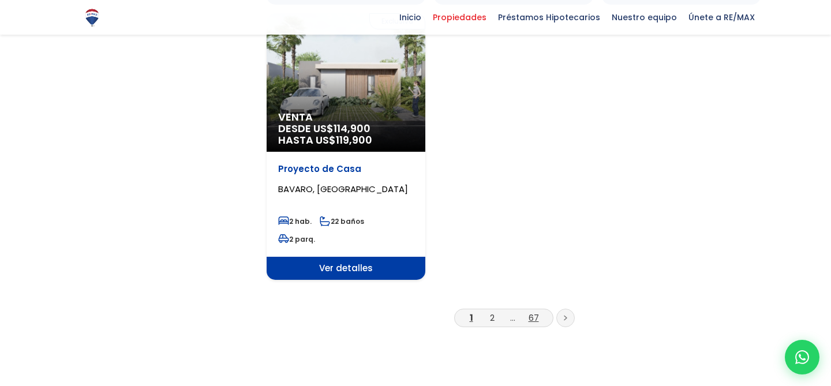
click at [530, 312] on link "67" at bounding box center [533, 318] width 10 height 12
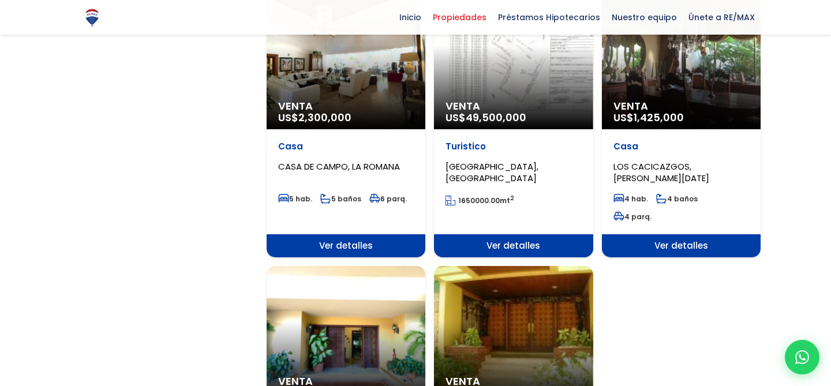
scroll to position [1204, 0]
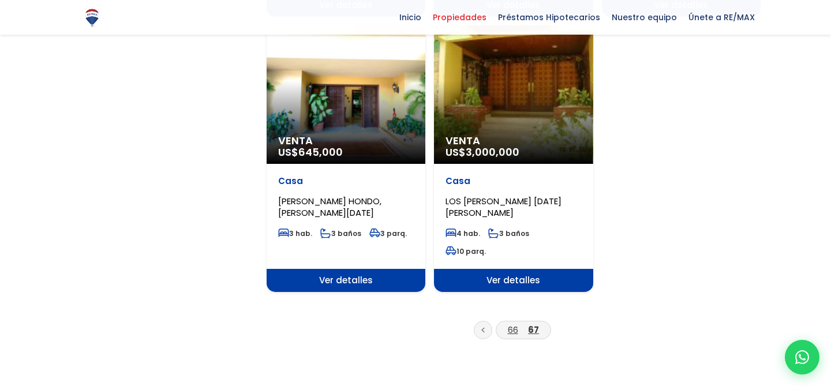
click at [508, 324] on link "66" at bounding box center [513, 330] width 10 height 12
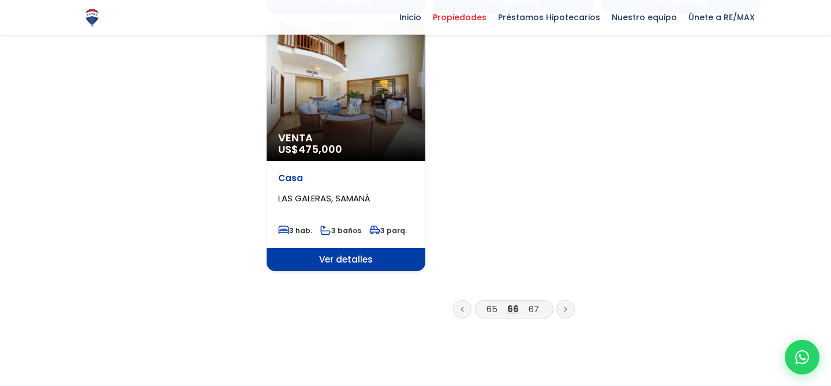
scroll to position [1529, 0]
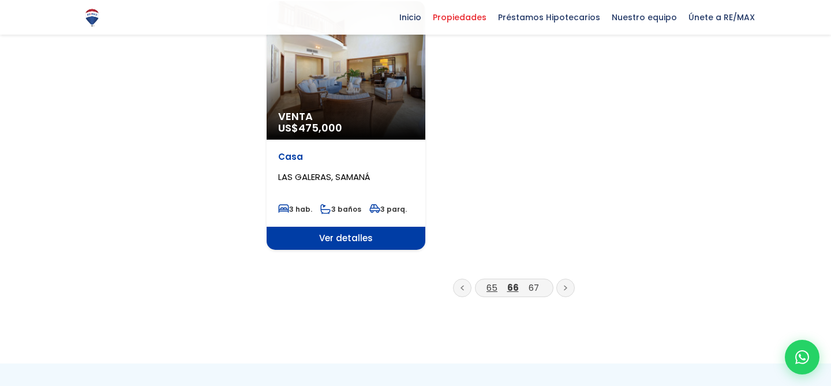
click at [489, 282] on link "65" at bounding box center [491, 288] width 11 height 12
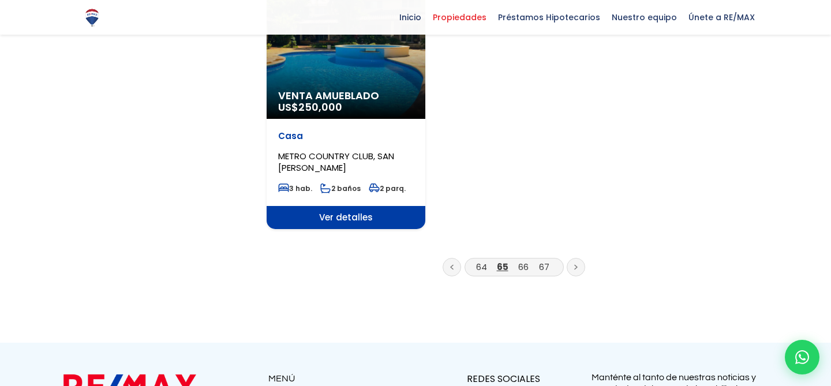
scroll to position [1651, 0]
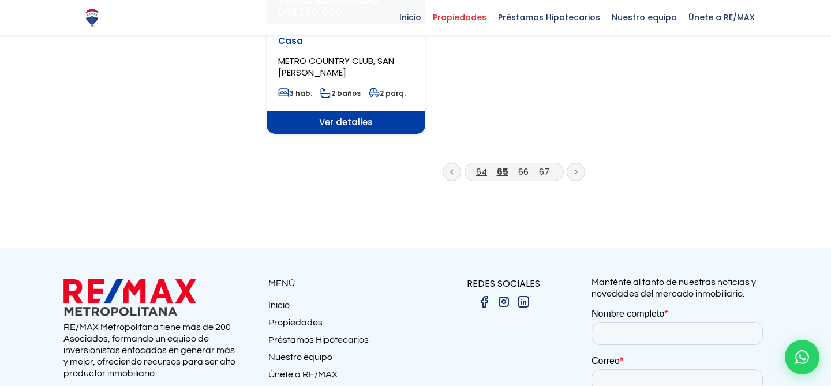
click at [477, 166] on link "64" at bounding box center [481, 172] width 11 height 12
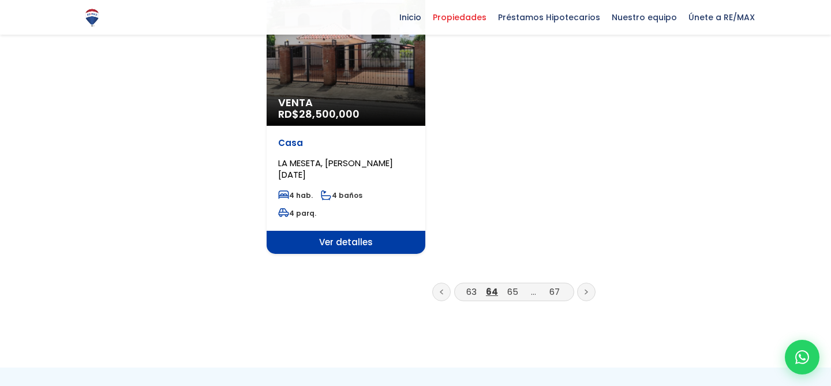
scroll to position [1499, 0]
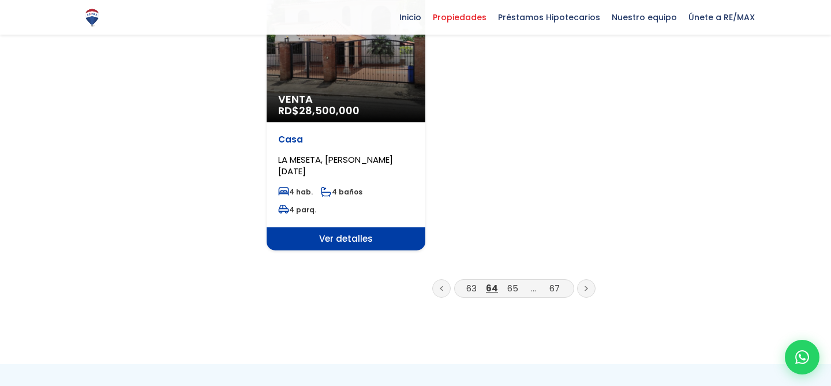
click at [466, 281] on li "63" at bounding box center [471, 288] width 18 height 14
click at [467, 282] on link "63" at bounding box center [471, 288] width 10 height 12
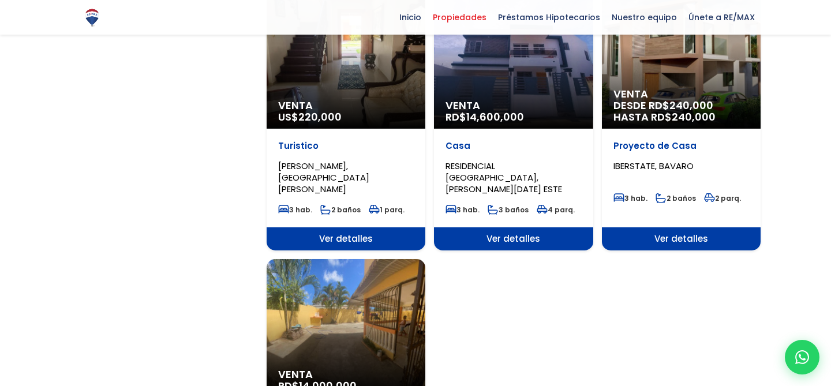
scroll to position [1510, 0]
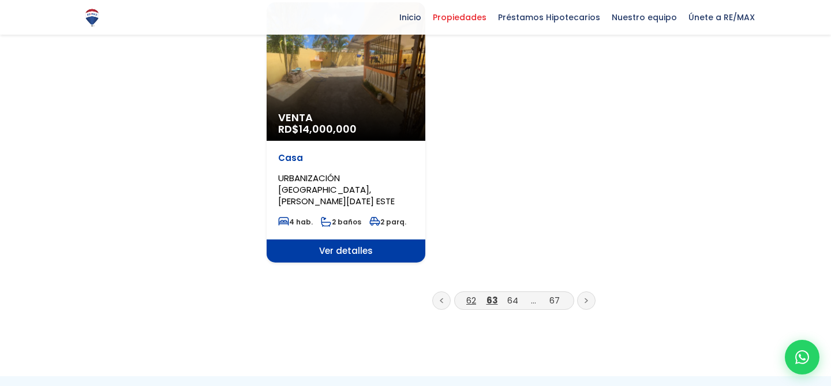
click at [471, 294] on link "62" at bounding box center [471, 300] width 10 height 12
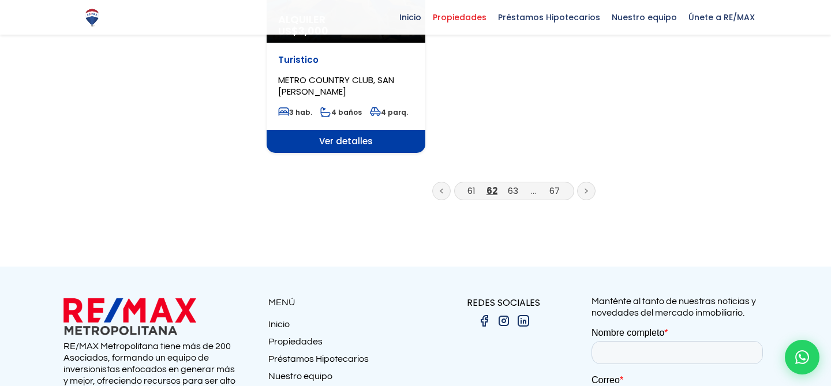
scroll to position [1604, 0]
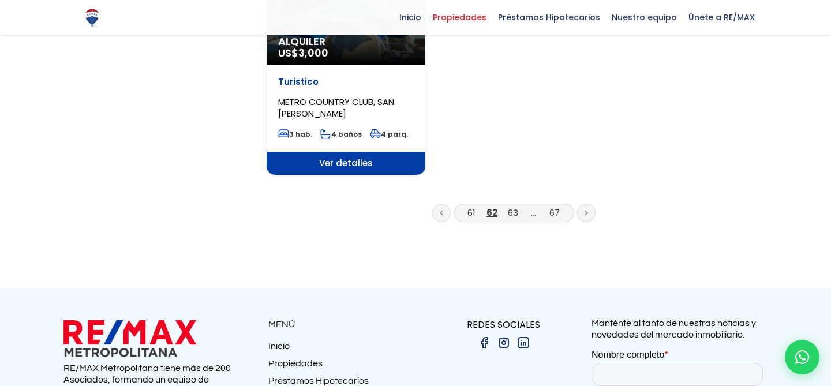
click at [466, 205] on li "61" at bounding box center [471, 212] width 18 height 14
click at [470, 207] on link "61" at bounding box center [471, 213] width 8 height 12
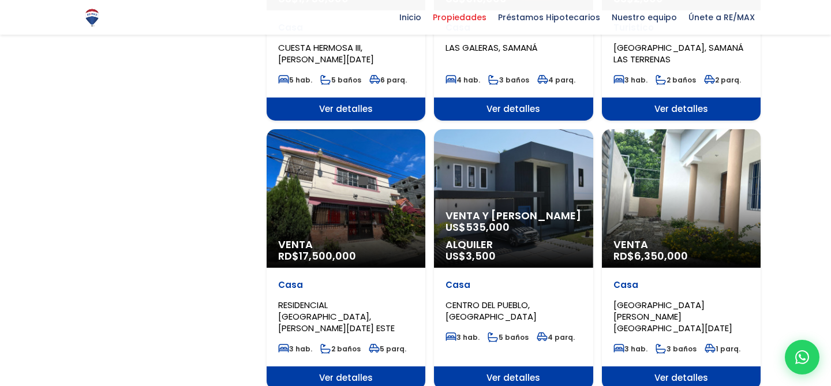
scroll to position [1432, 0]
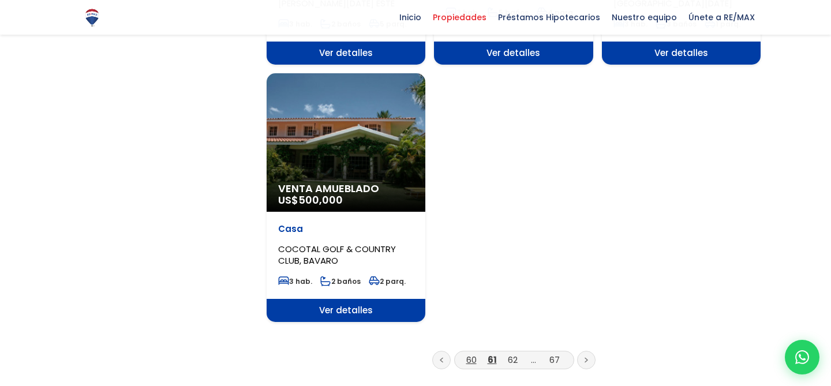
click at [470, 354] on link "60" at bounding box center [471, 360] width 10 height 12
